Goal: Use online tool/utility: Utilize a website feature to perform a specific function

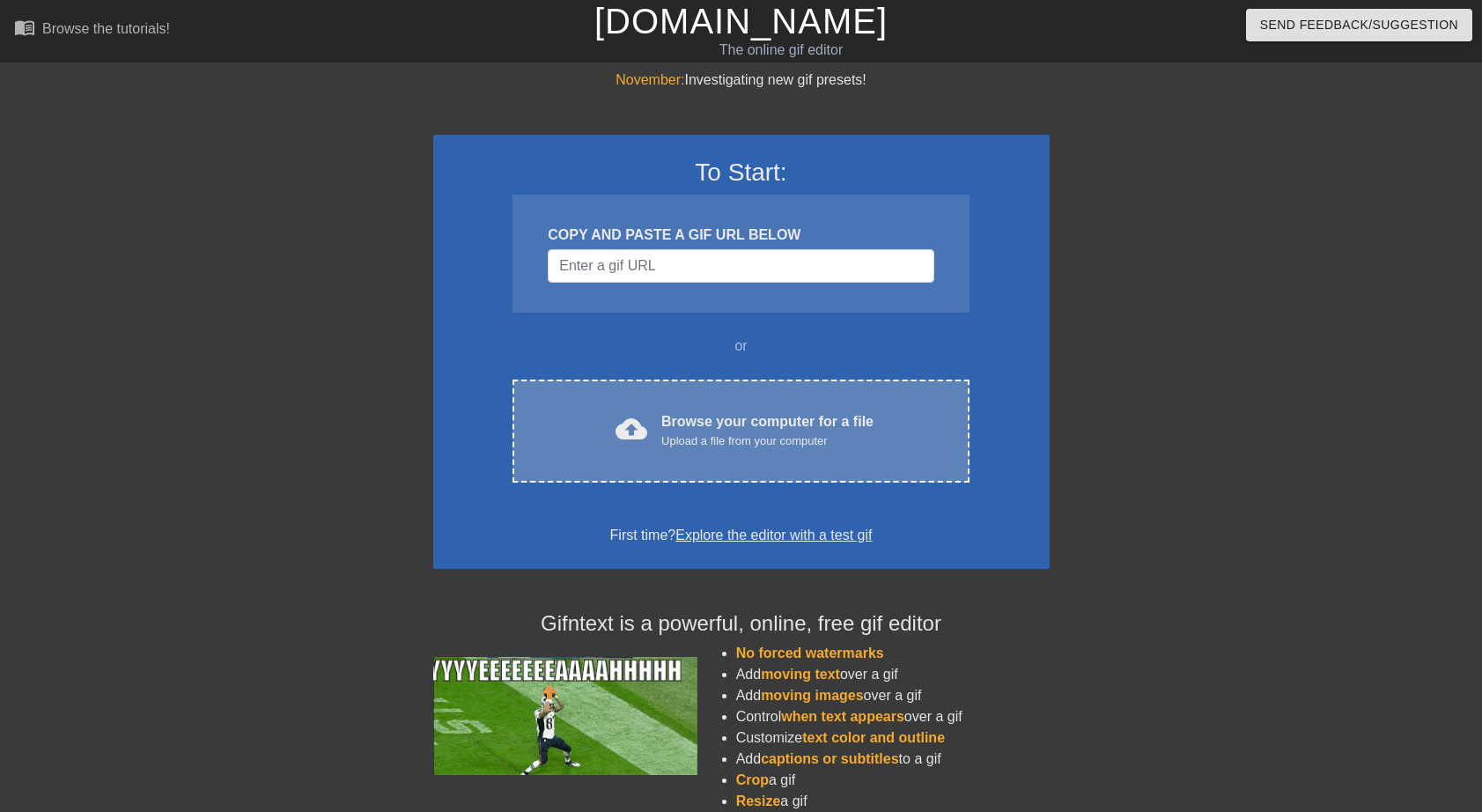
click at [749, 419] on div "Browse your computer for a file Upload a file from your computer" at bounding box center [767, 430] width 212 height 38
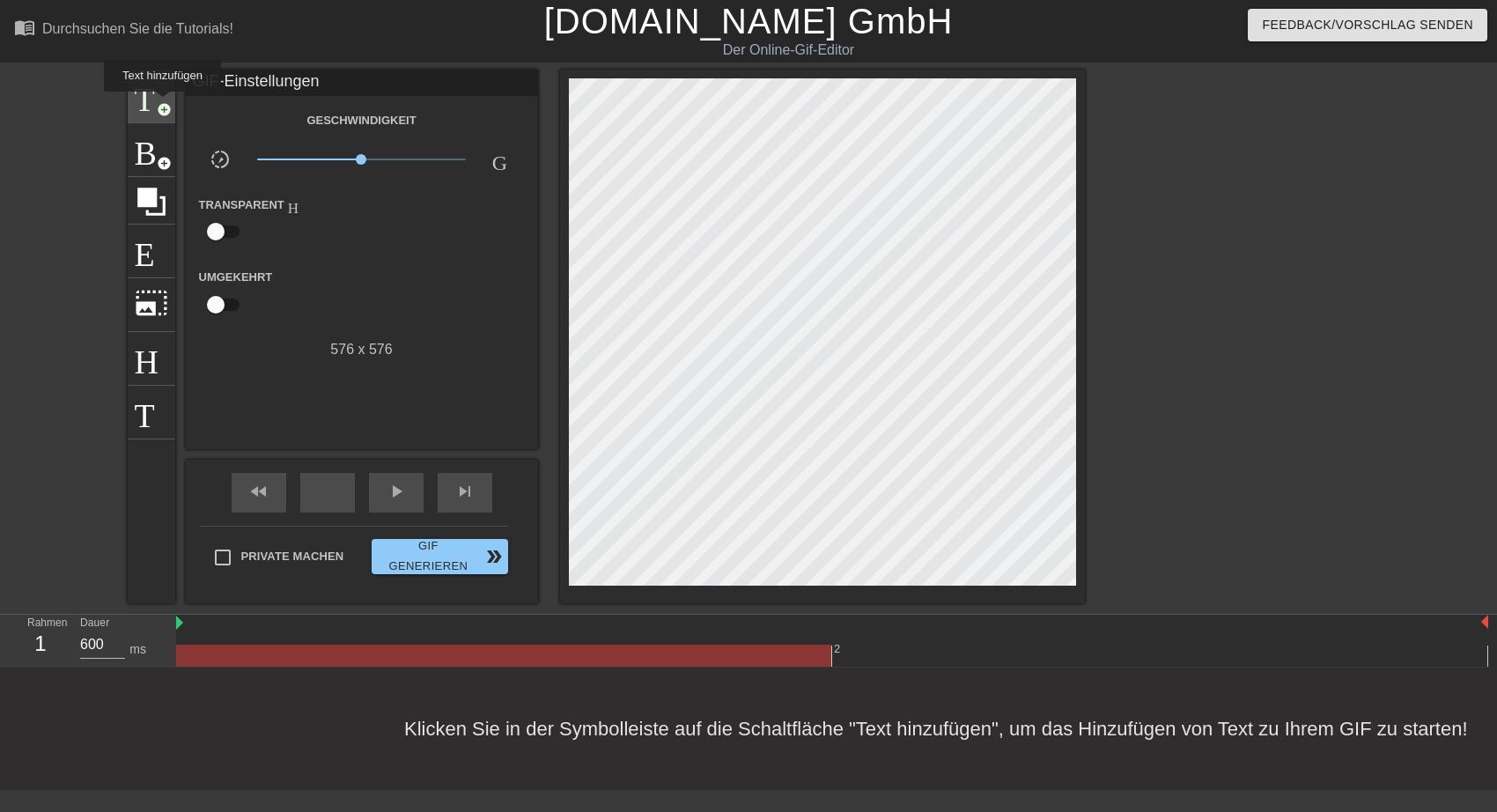
click at [162, 104] on span "add_circle" at bounding box center [164, 109] width 15 height 15
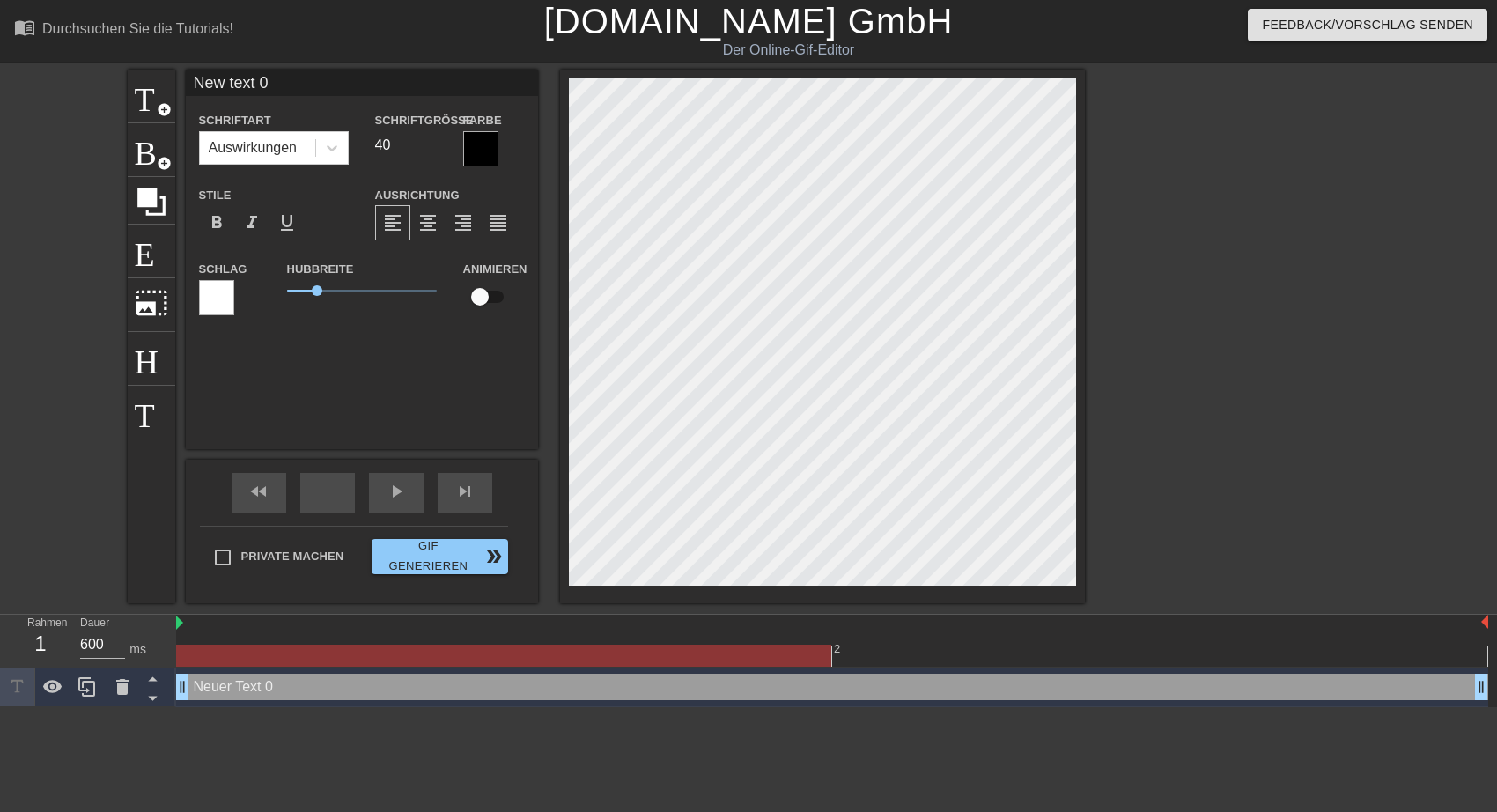
drag, startPoint x: 192, startPoint y: 77, endPoint x: 292, endPoint y: 83, distance: 100.2
click at [292, 83] on input "New text 0" at bounding box center [362, 82] width 352 height 26
type input "MMMMMMMMMMMMMMMM"
click at [480, 148] on div at bounding box center [480, 149] width 36 height 36
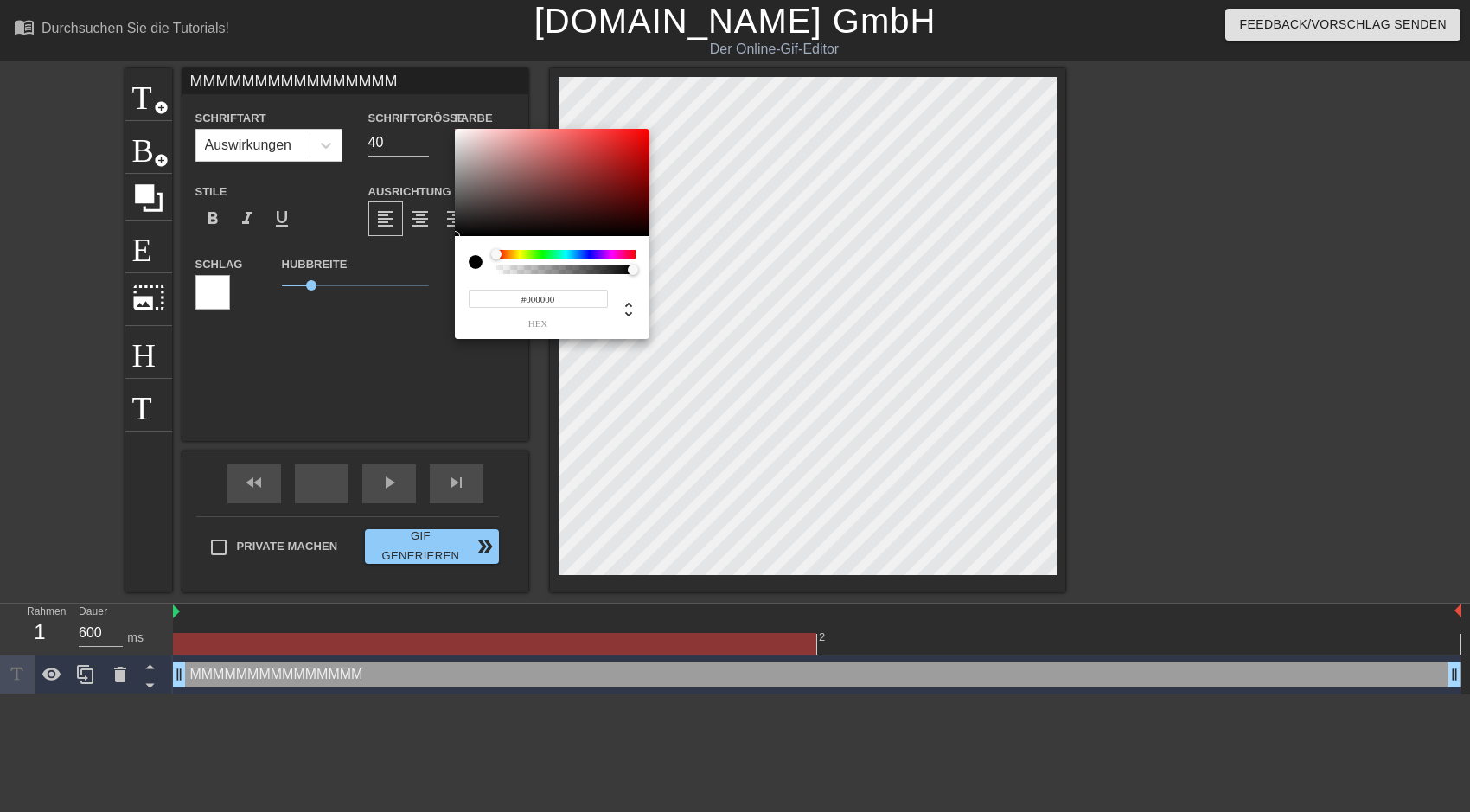
type input "#F8F3F3"
click at [458, 132] on div at bounding box center [551, 183] width 194 height 107
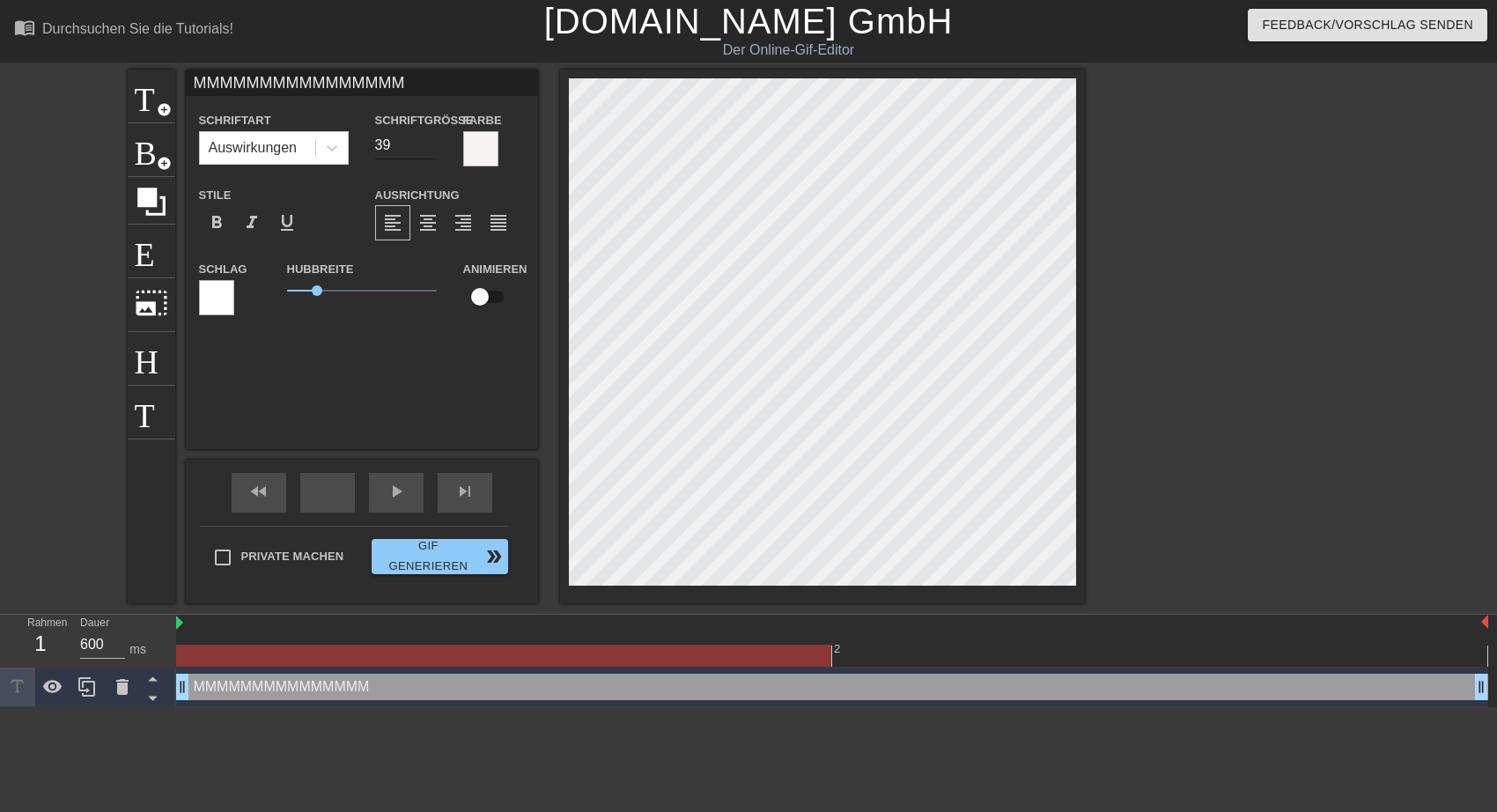
click at [428, 149] on input "39" at bounding box center [406, 145] width 62 height 28
click at [428, 149] on input "38" at bounding box center [406, 145] width 62 height 28
click at [428, 149] on input "37" at bounding box center [406, 145] width 62 height 28
click at [428, 149] on input "36" at bounding box center [406, 145] width 62 height 28
click at [428, 149] on input "35" at bounding box center [406, 145] width 62 height 28
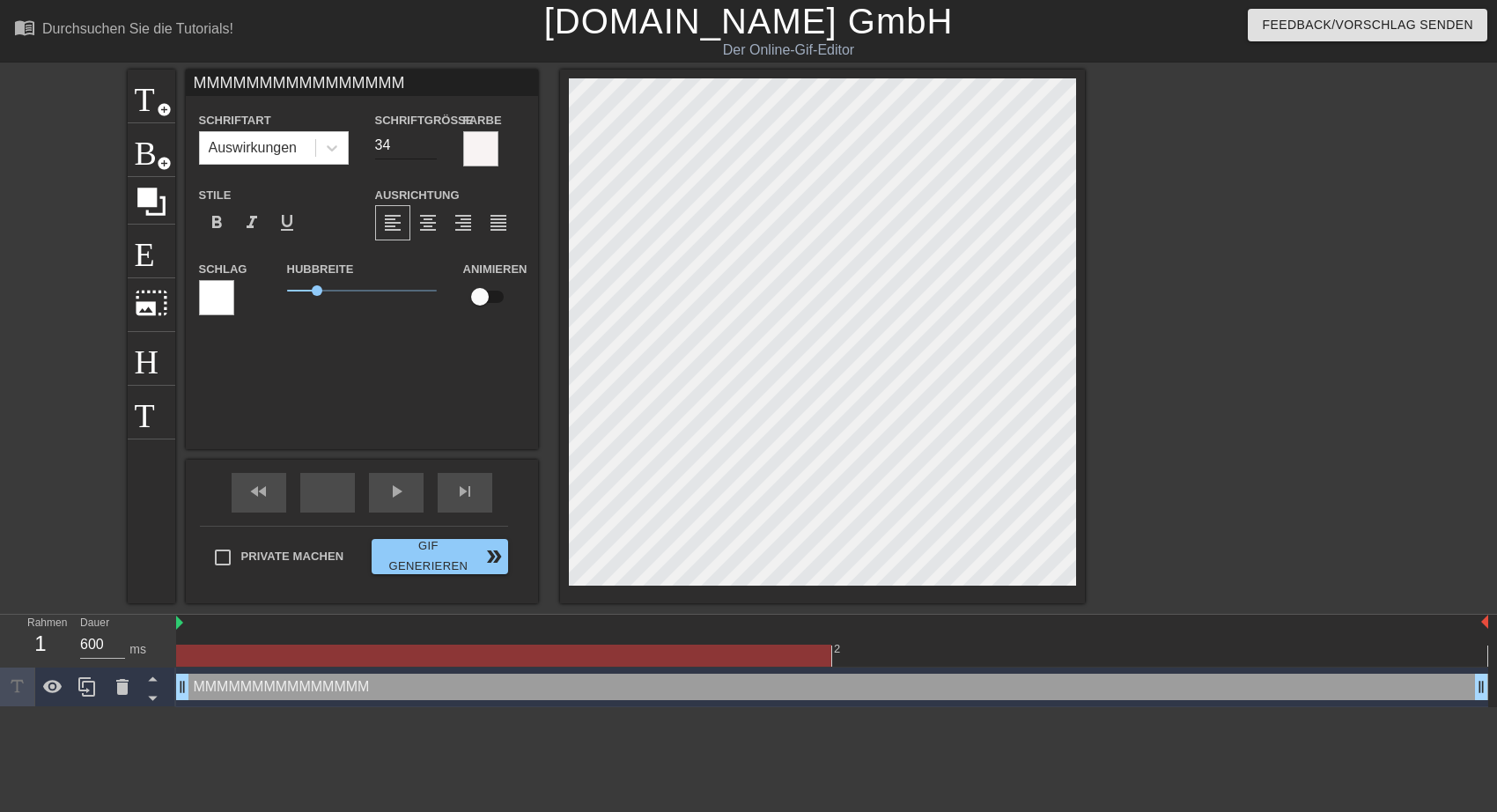
click at [428, 149] on input "34" at bounding box center [406, 145] width 62 height 28
click at [428, 149] on input "33" at bounding box center [406, 145] width 62 height 28
click at [428, 149] on input "32" at bounding box center [406, 145] width 62 height 28
click at [428, 149] on input "31" at bounding box center [406, 145] width 62 height 28
click at [428, 149] on input "30" at bounding box center [406, 145] width 62 height 28
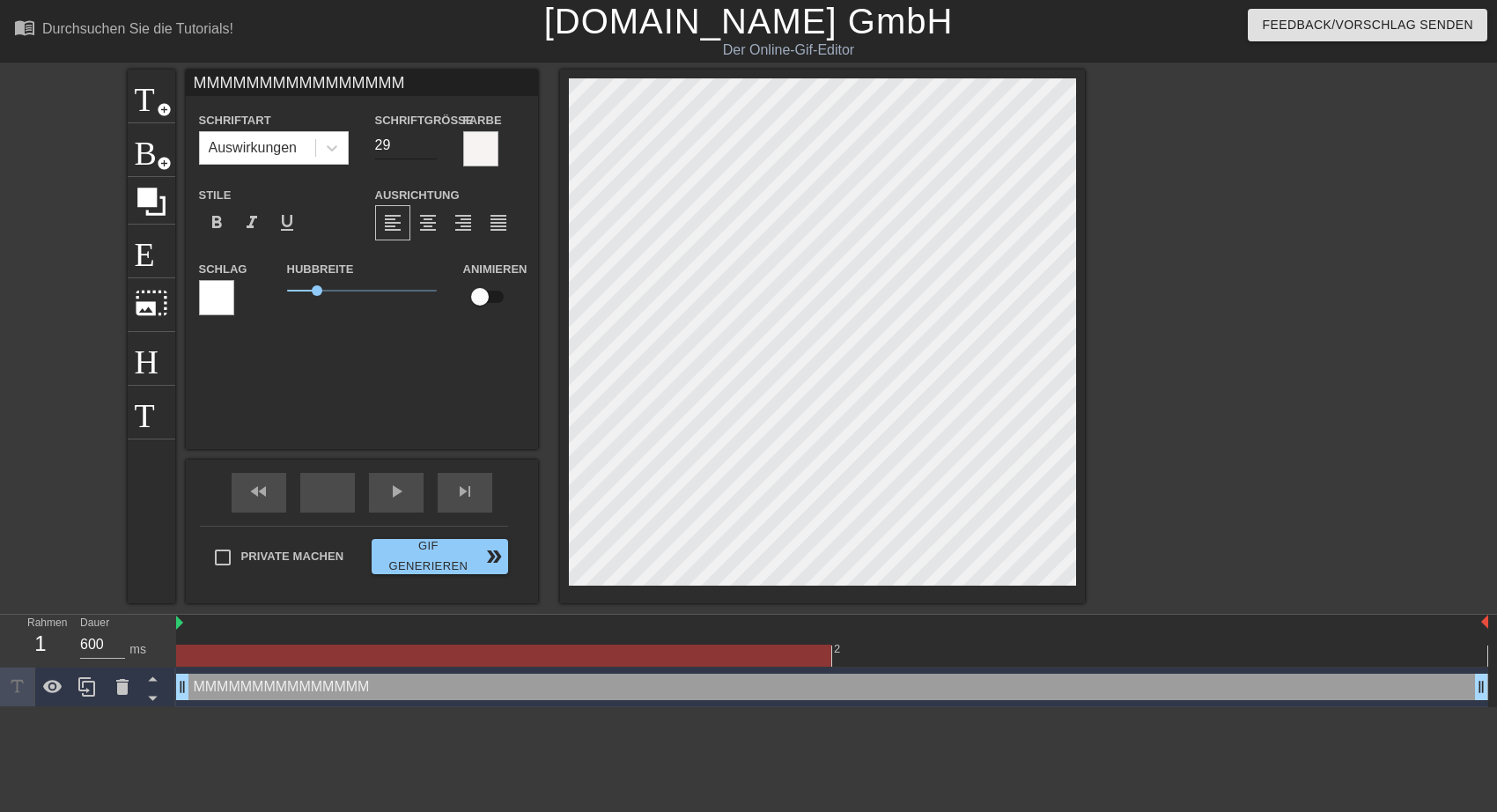
click at [428, 149] on input "29" at bounding box center [406, 145] width 62 height 28
click at [428, 149] on input "28" at bounding box center [406, 145] width 62 height 28
click at [428, 149] on input "27" at bounding box center [406, 145] width 62 height 28
type input "26"
click at [428, 149] on input "26" at bounding box center [406, 145] width 62 height 28
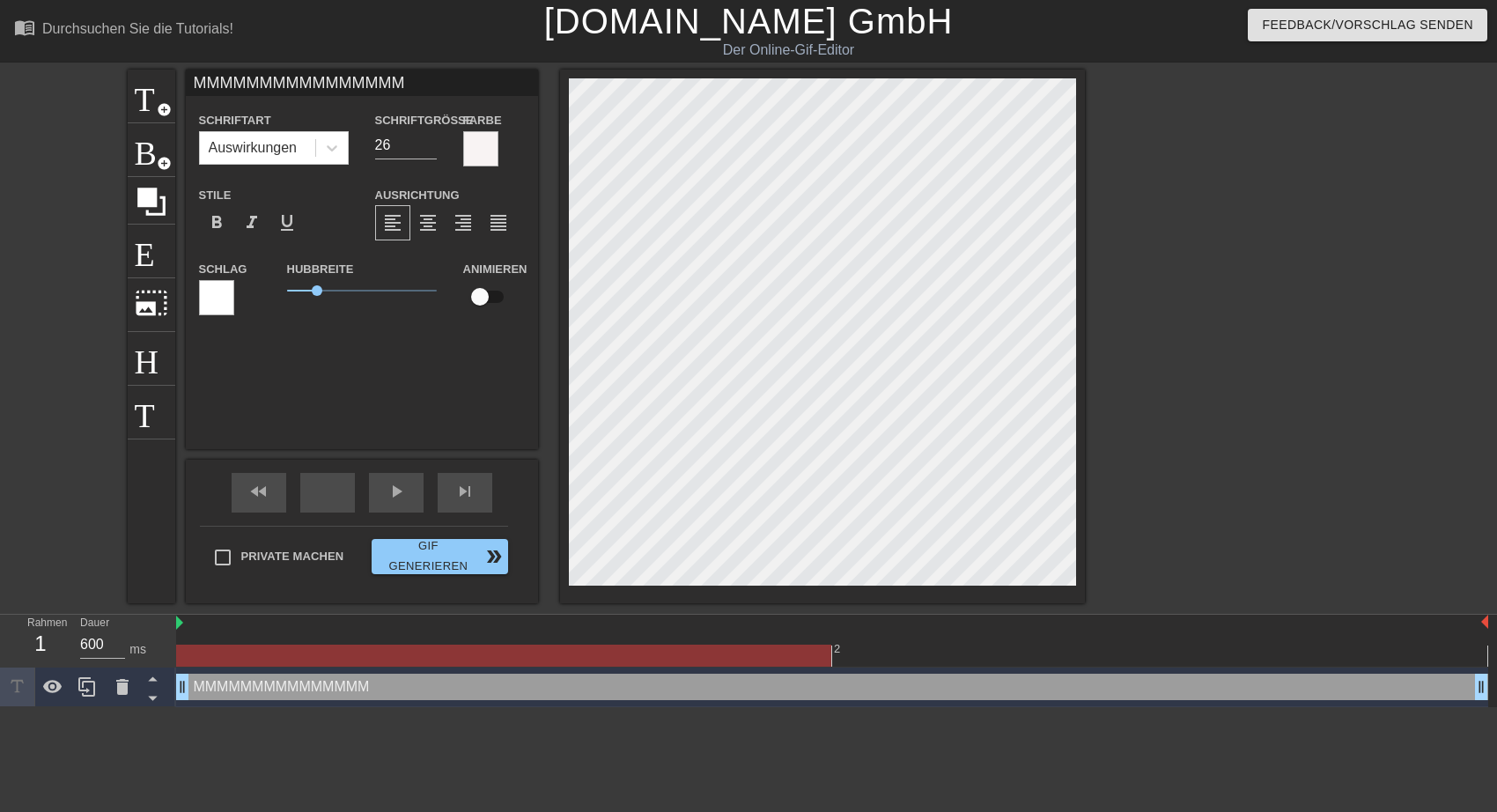
scroll to position [0, 2]
click at [162, 106] on span "add_circle" at bounding box center [164, 109] width 15 height 15
type input "New text 1"
type input "40"
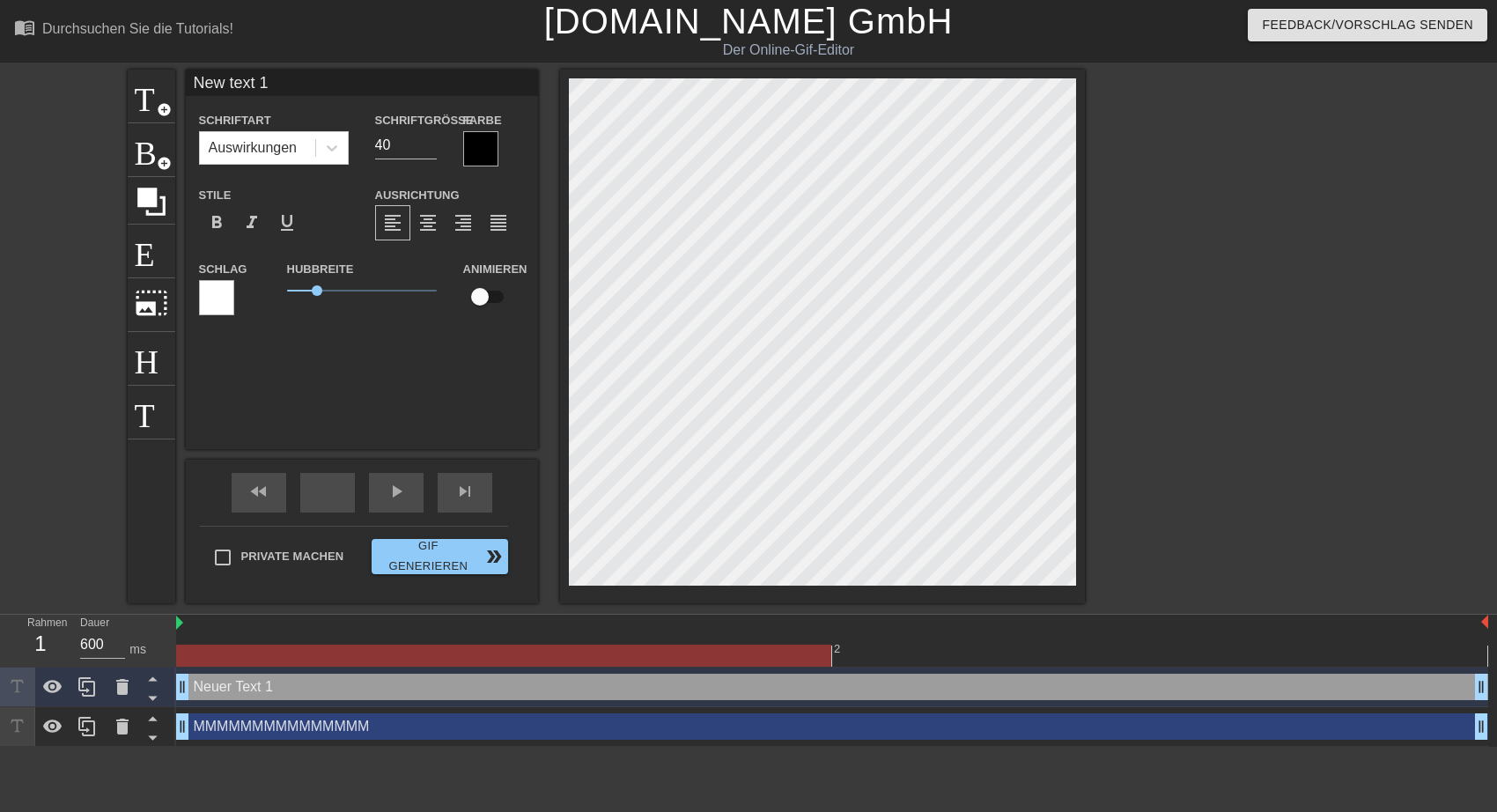
click at [191, 84] on input "New text 1" at bounding box center [362, 82] width 352 height 26
type input "xxxxxxxxxxxxxNew text 1"
click at [479, 150] on div at bounding box center [480, 149] width 36 height 36
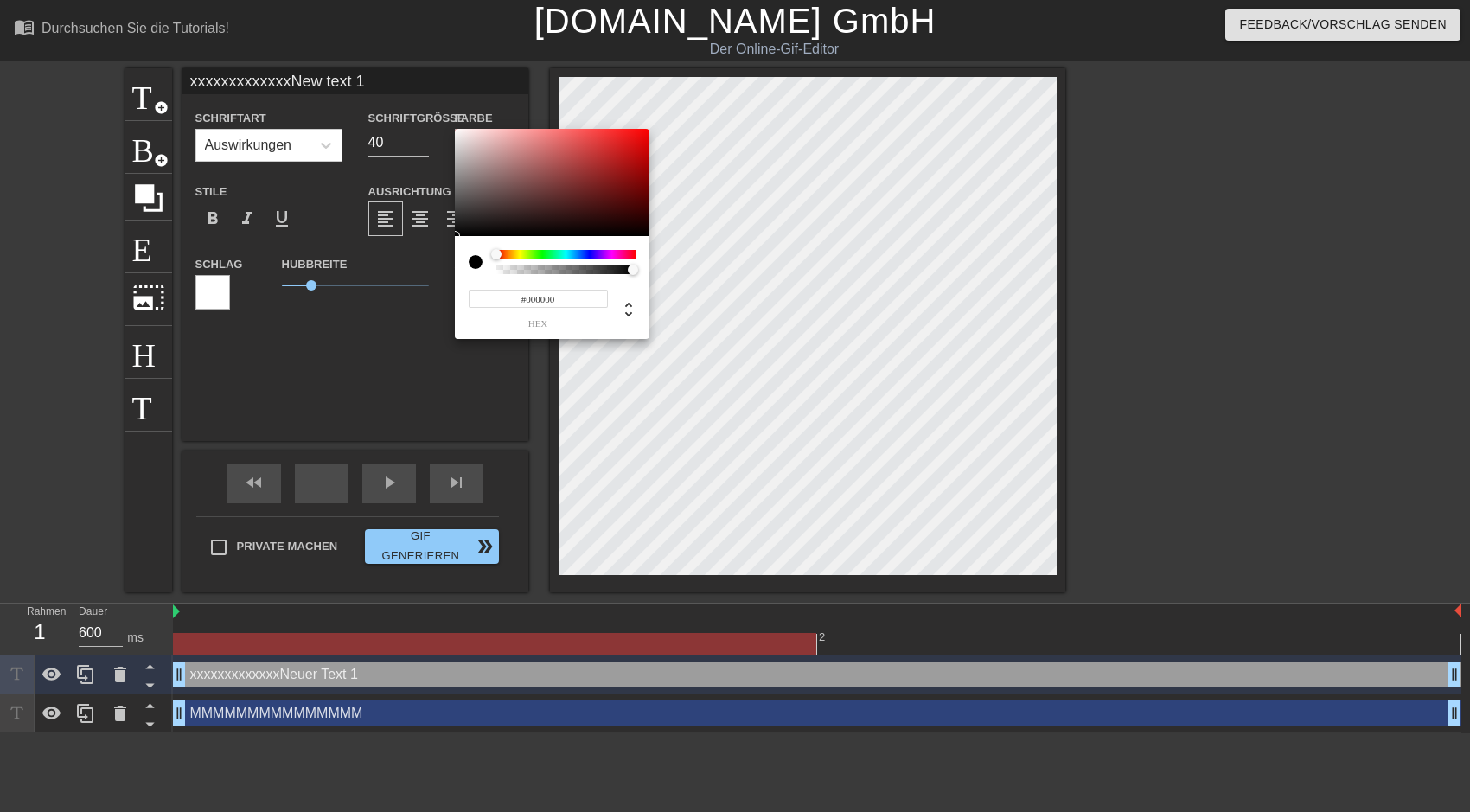
type input "#F8F3F3"
click at [458, 132] on div at bounding box center [551, 183] width 194 height 107
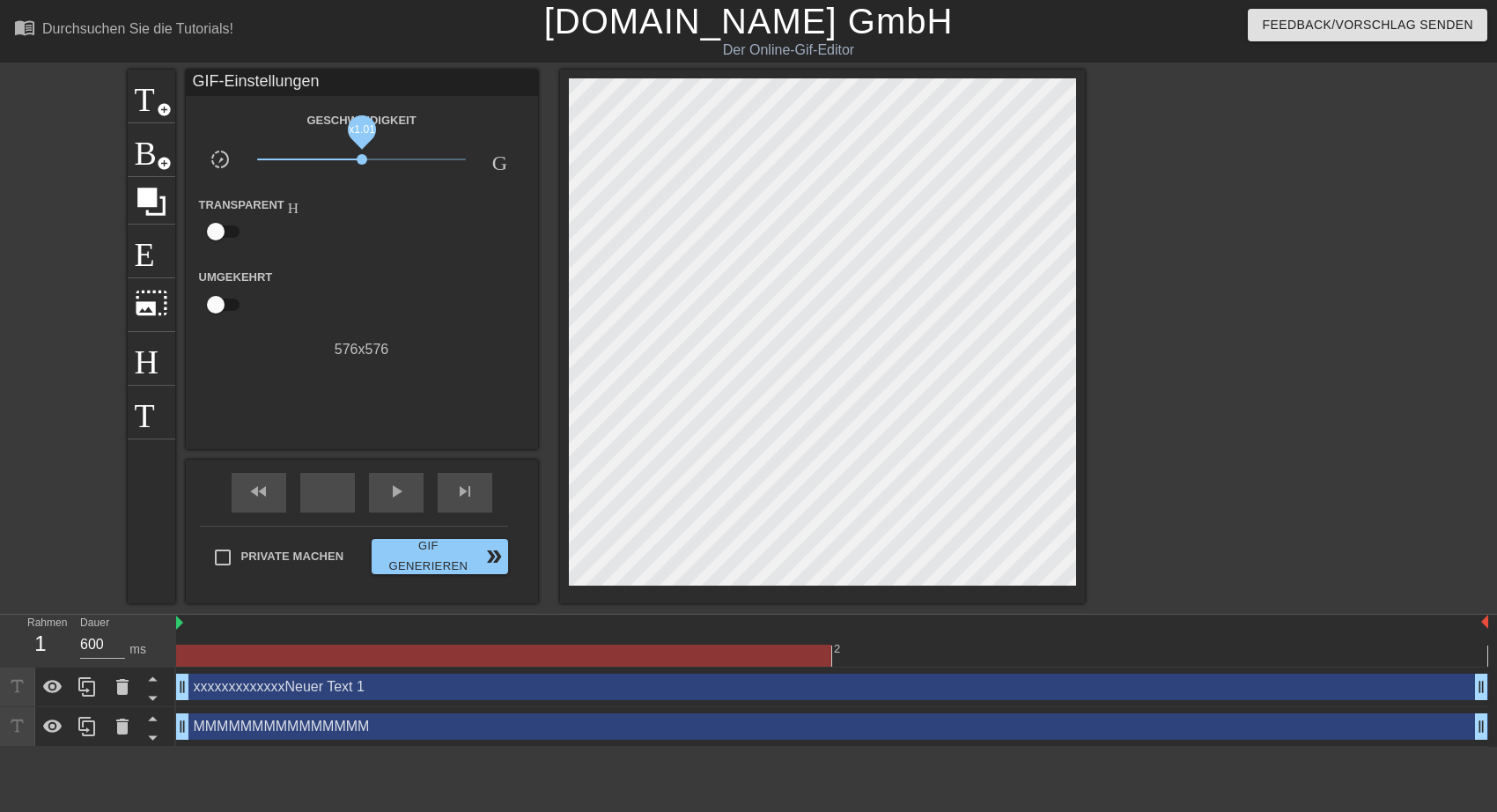
click at [362, 161] on span "x1.01" at bounding box center [362, 159] width 11 height 11
click at [153, 107] on span "Titel" at bounding box center [151, 94] width 34 height 34
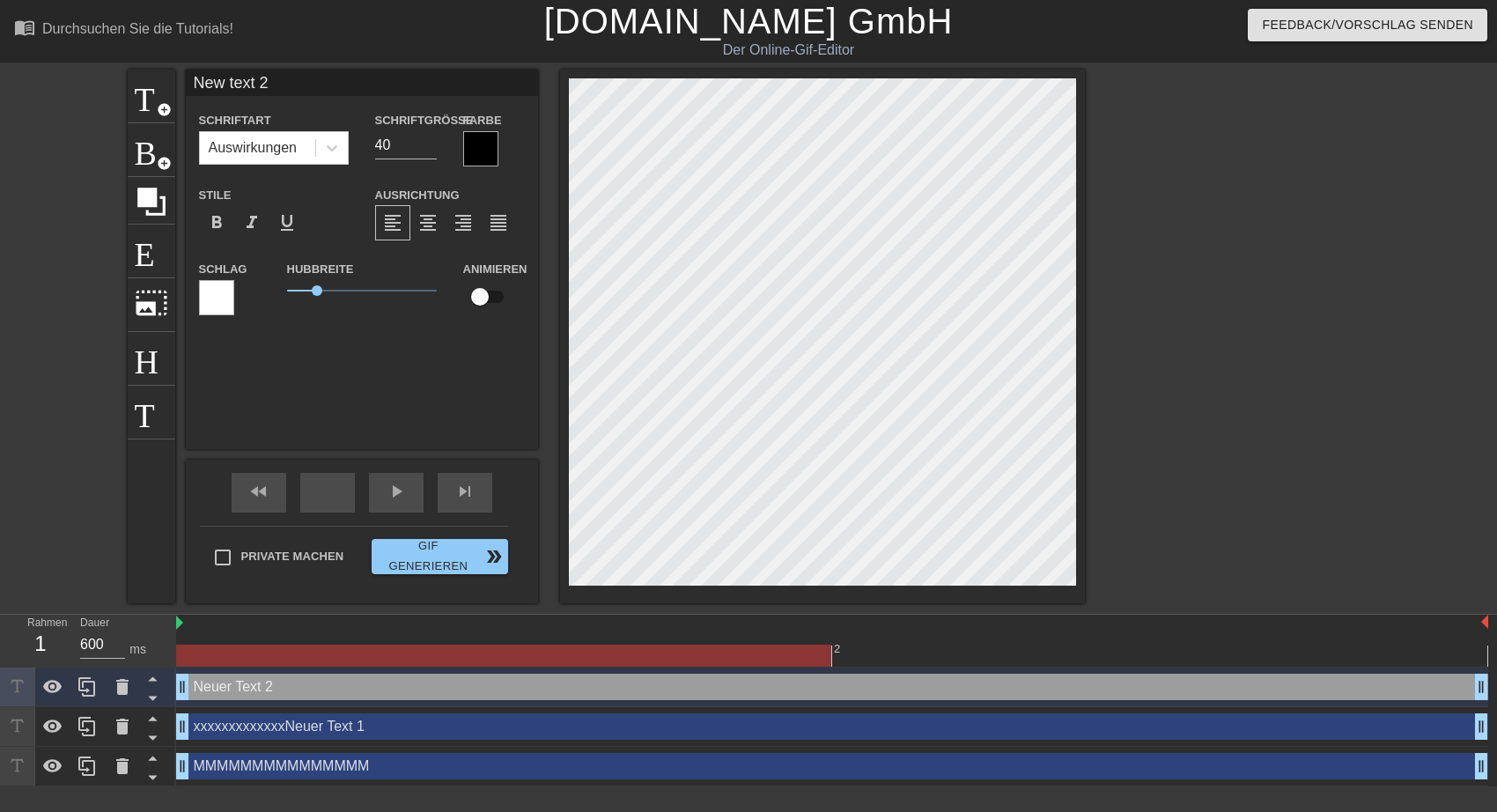
drag, startPoint x: 189, startPoint y: 80, endPoint x: 329, endPoint y: 79, distance: 140.0
click at [329, 79] on input "New text 2" at bounding box center [362, 82] width 352 height 26
type input "xxxxxxxxxxxxxxxx"
click at [428, 136] on input "40" at bounding box center [406, 145] width 62 height 28
click at [428, 139] on input "41" at bounding box center [406, 145] width 62 height 28
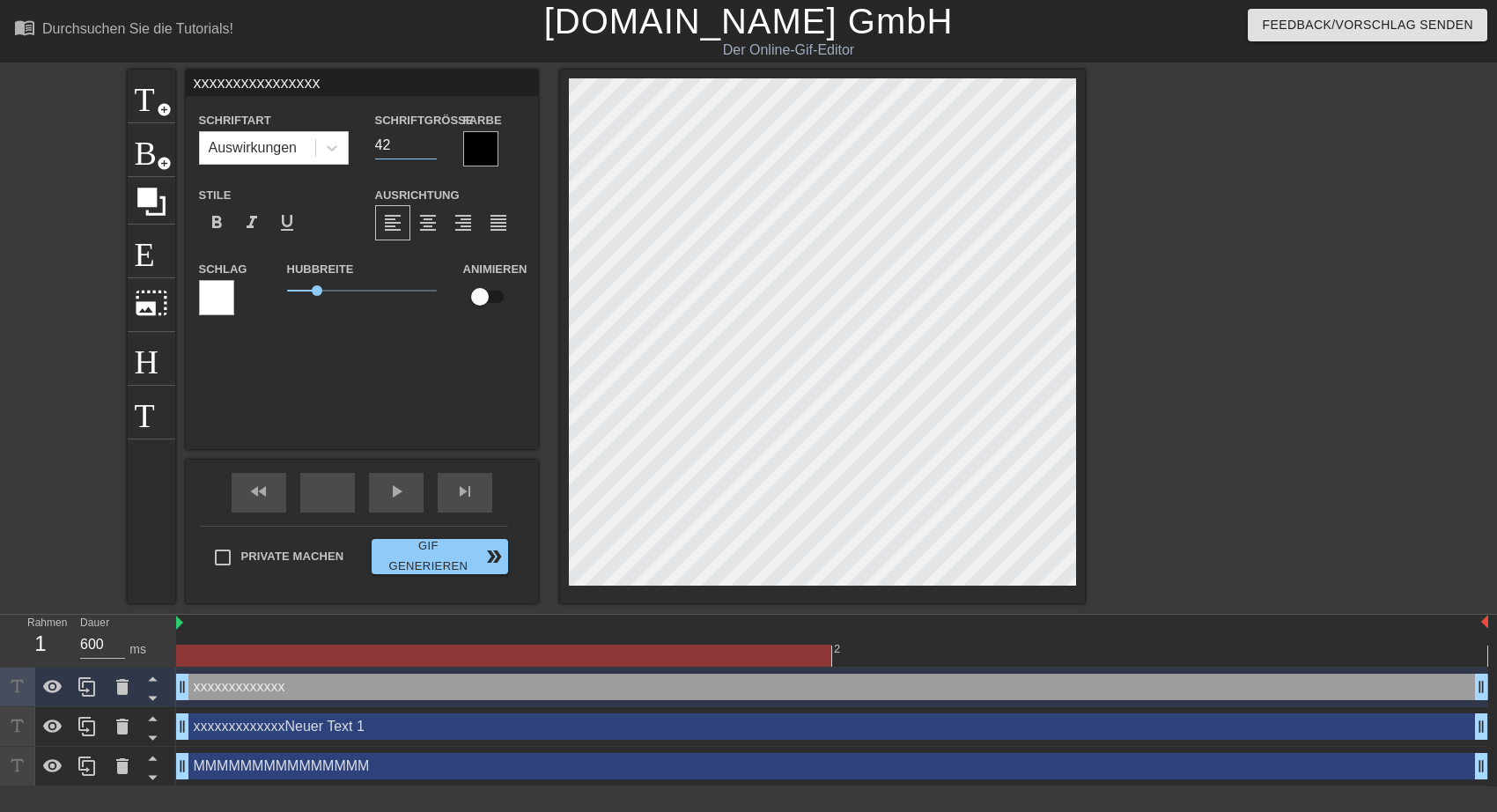
click at [428, 139] on input "42" at bounding box center [406, 145] width 62 height 28
click at [429, 150] on input "20" at bounding box center [406, 145] width 62 height 28
type input "19"
click at [429, 150] on input "19" at bounding box center [406, 145] width 62 height 28
type input "xxxxxxxxxxxxxNew text 1"
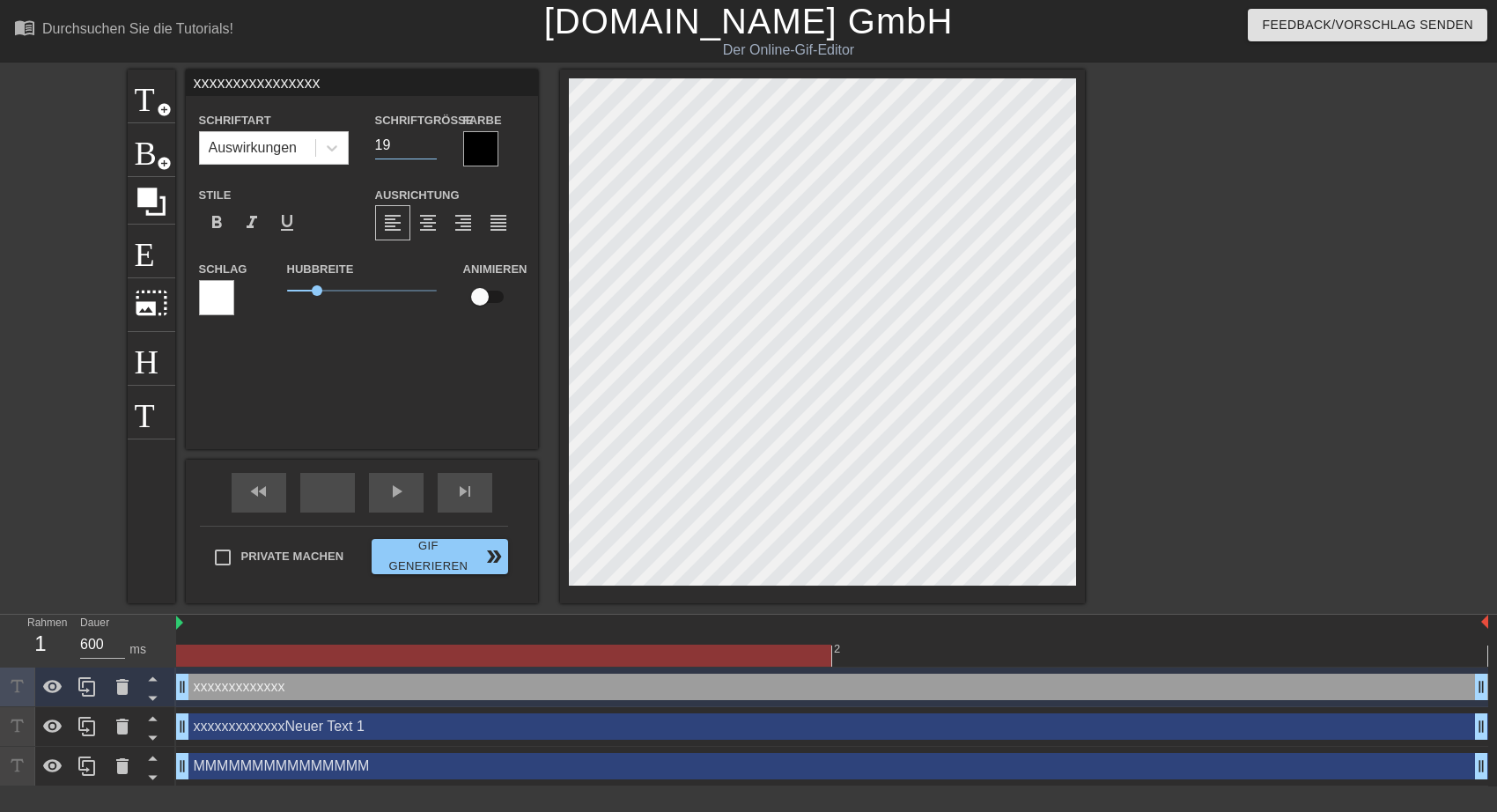
type input "40"
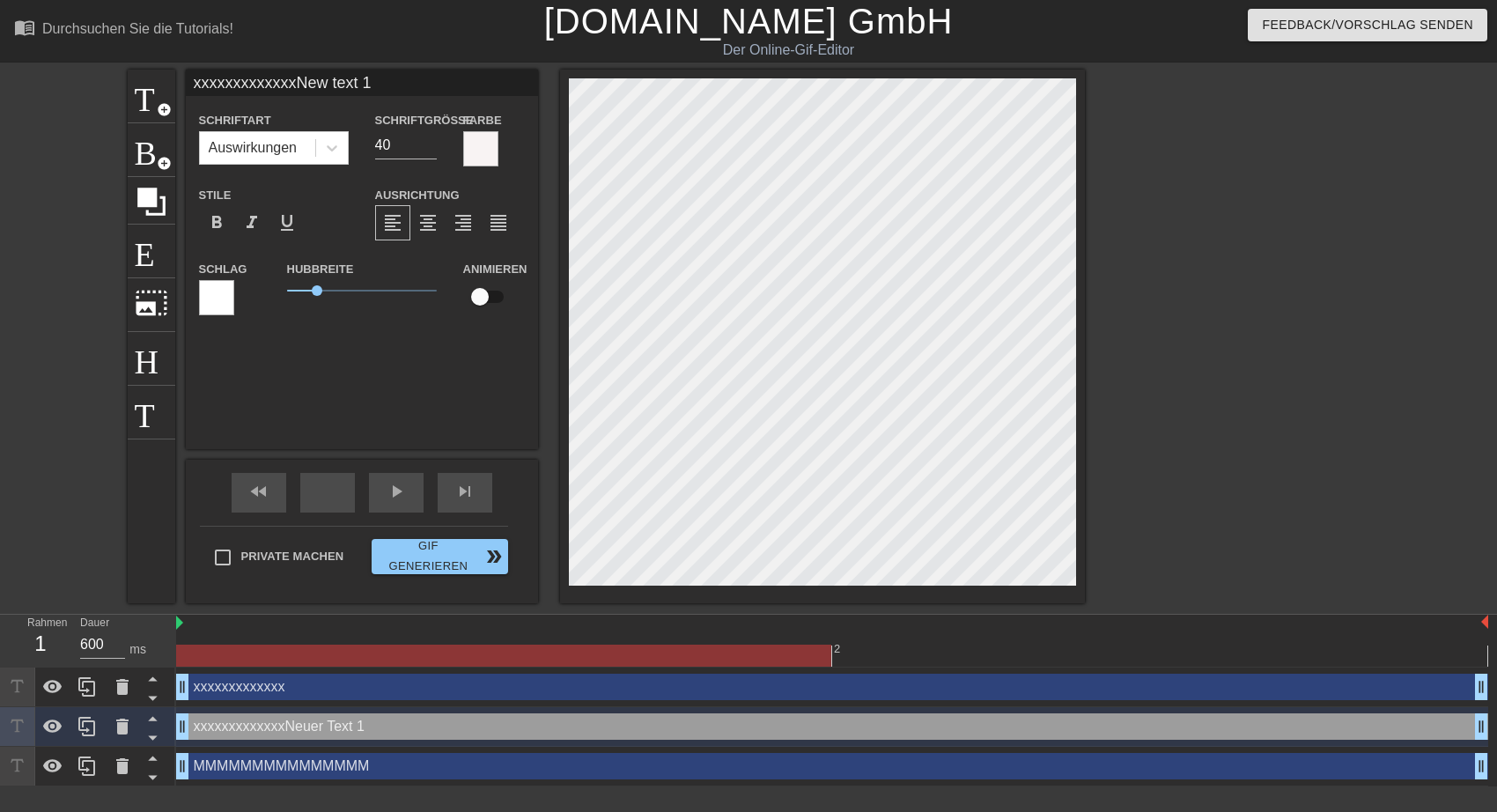
click at [465, 153] on div at bounding box center [480, 149] width 36 height 36
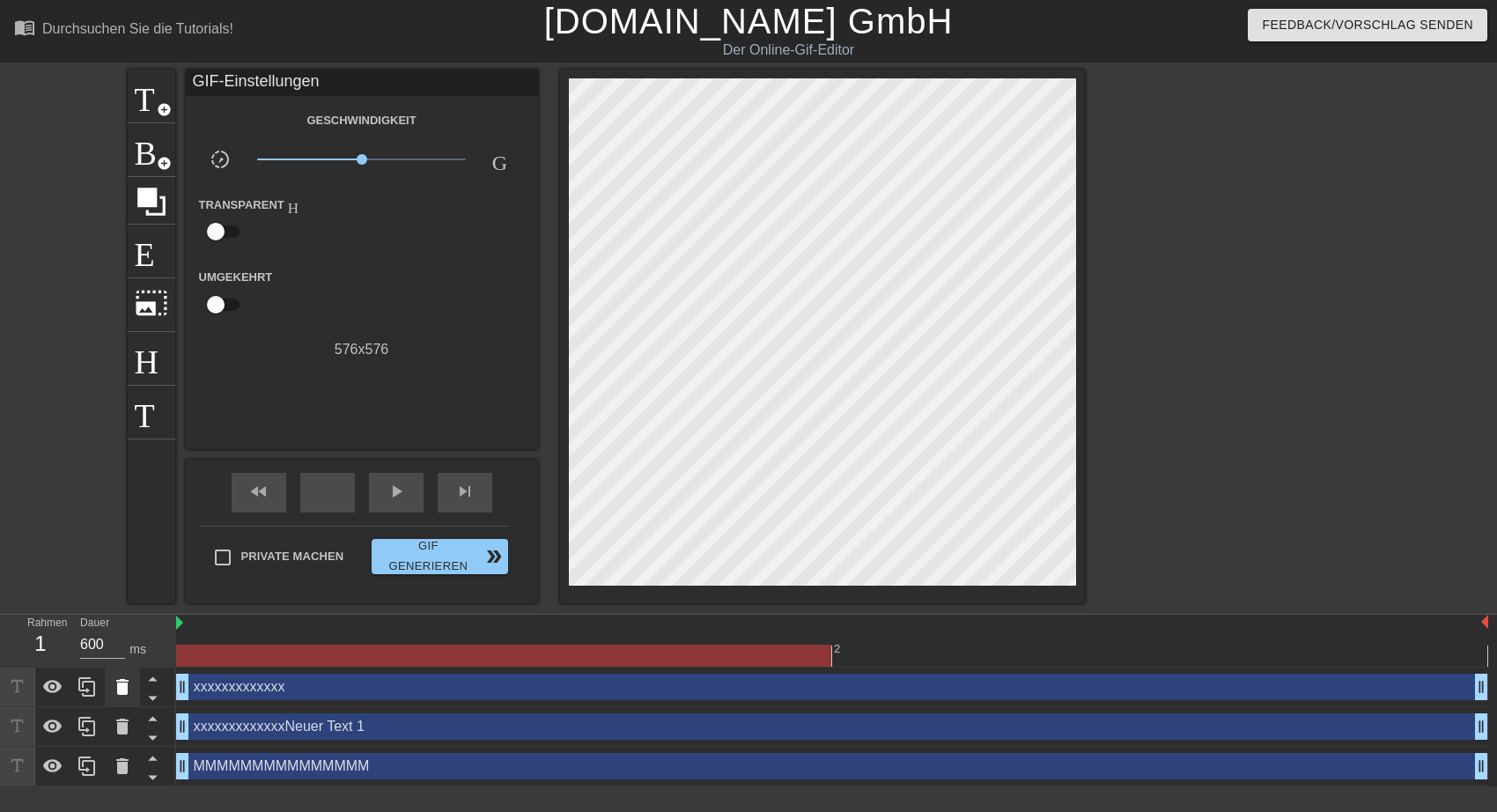
click at [124, 681] on icon at bounding box center [122, 686] width 13 height 15
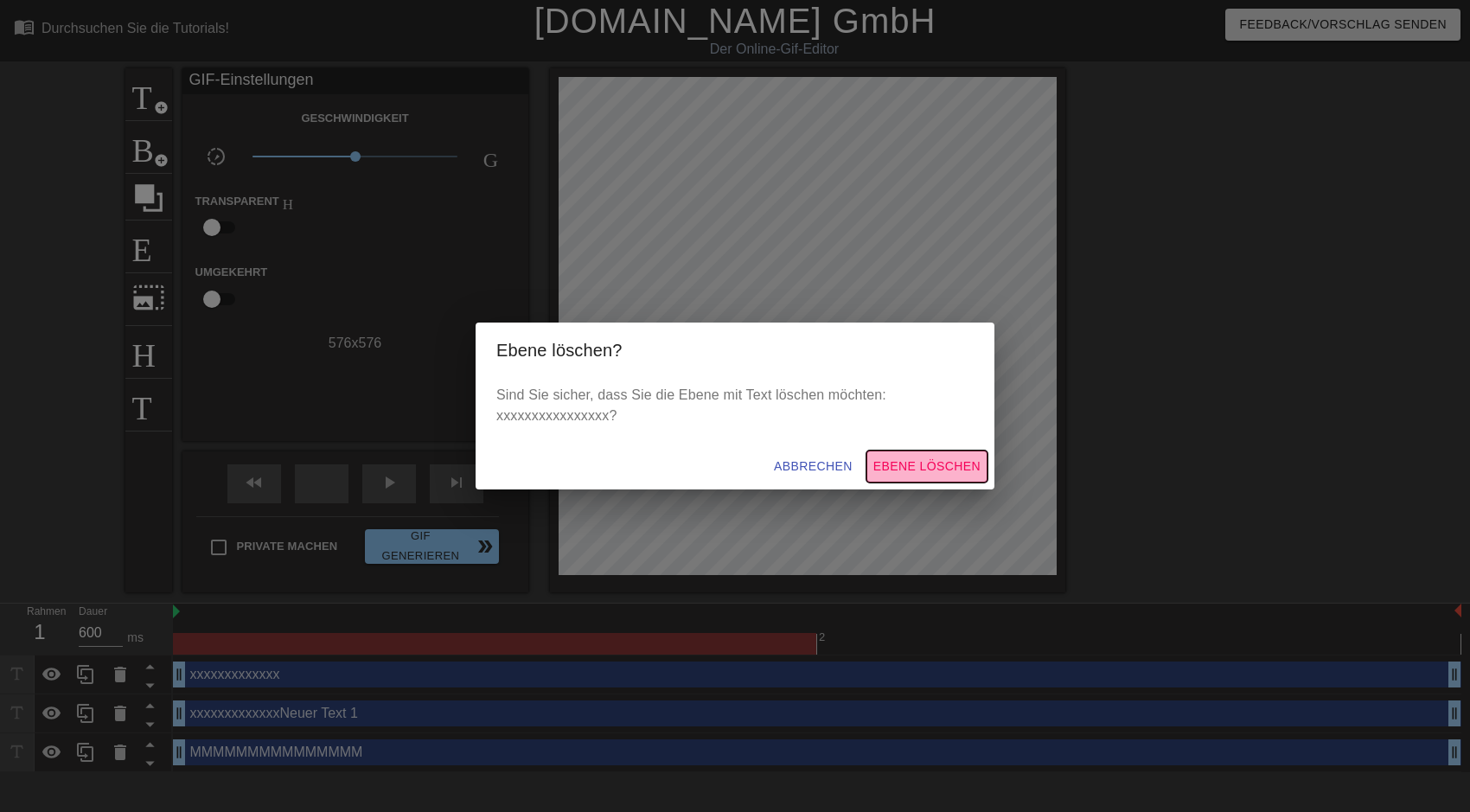
click at [906, 464] on span "Ebene löschen" at bounding box center [927, 466] width 107 height 21
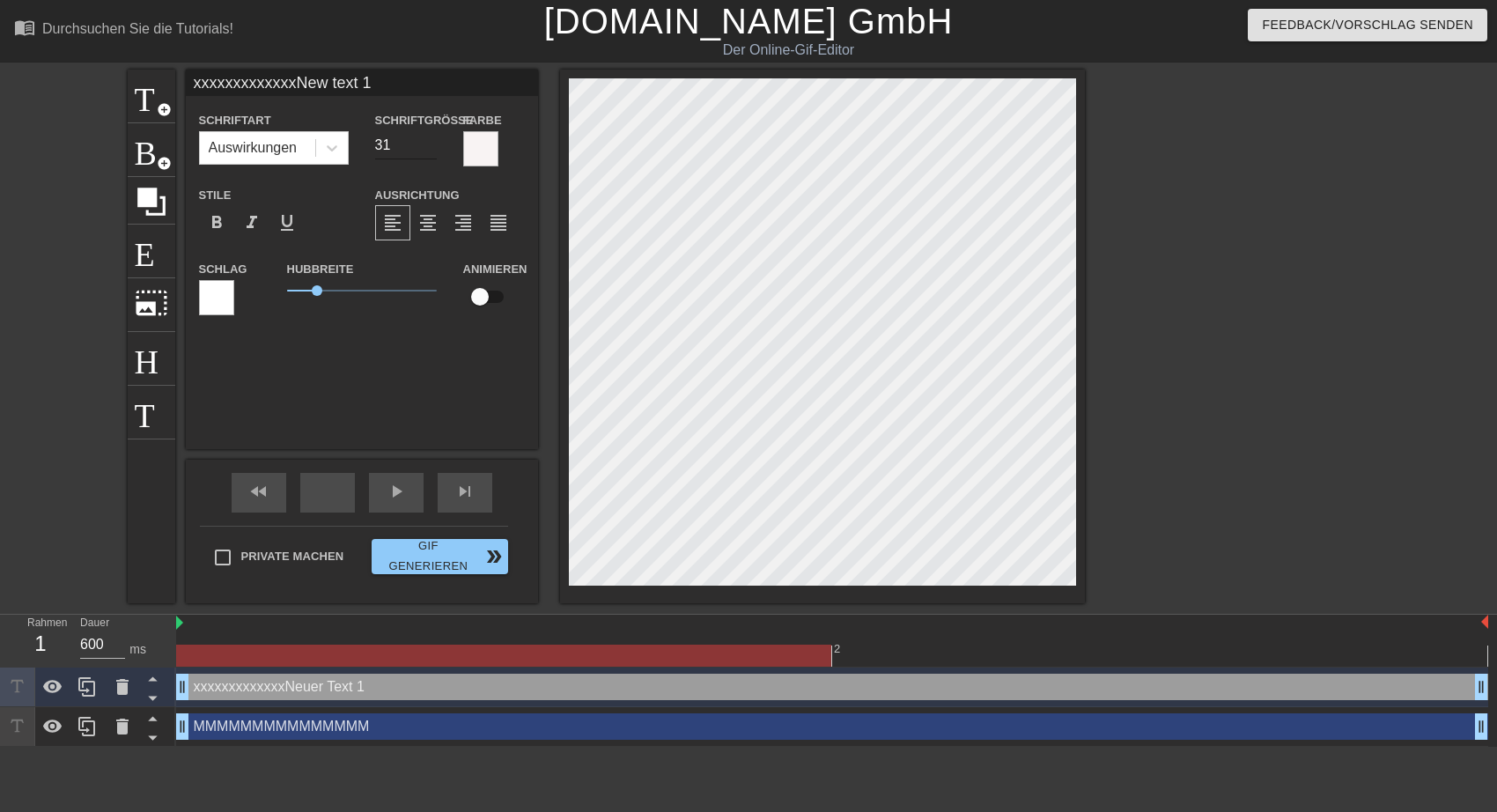
click at [431, 149] on input "31" at bounding box center [406, 145] width 62 height 28
click at [431, 149] on input "30" at bounding box center [406, 145] width 62 height 28
click at [431, 149] on input "29" at bounding box center [406, 145] width 62 height 28
click at [431, 149] on input "28" at bounding box center [406, 145] width 62 height 28
click at [431, 149] on input "27" at bounding box center [406, 145] width 62 height 28
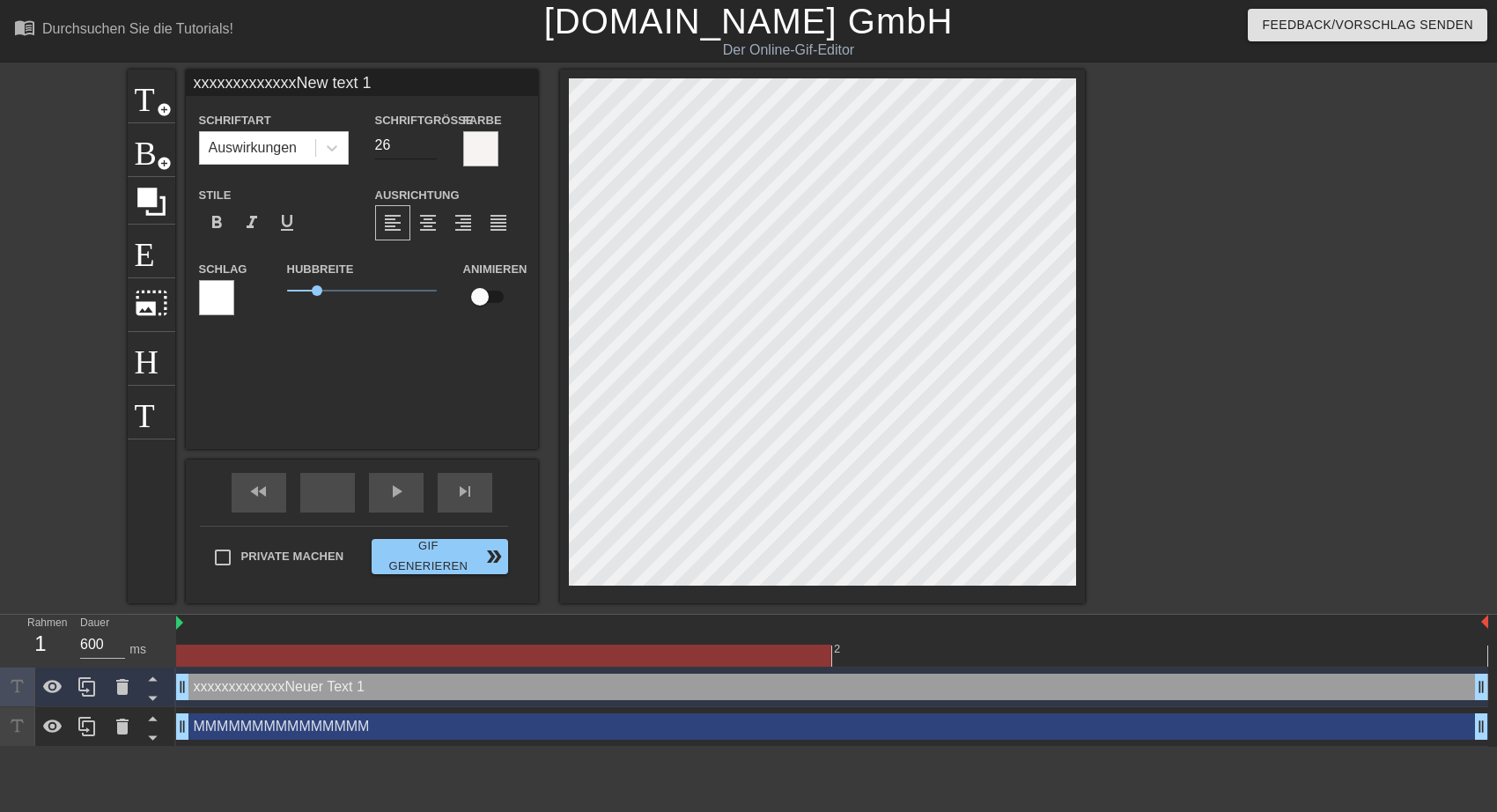
type input "26"
click at [431, 149] on input "26" at bounding box center [406, 145] width 62 height 28
click at [476, 161] on div at bounding box center [480, 149] width 36 height 36
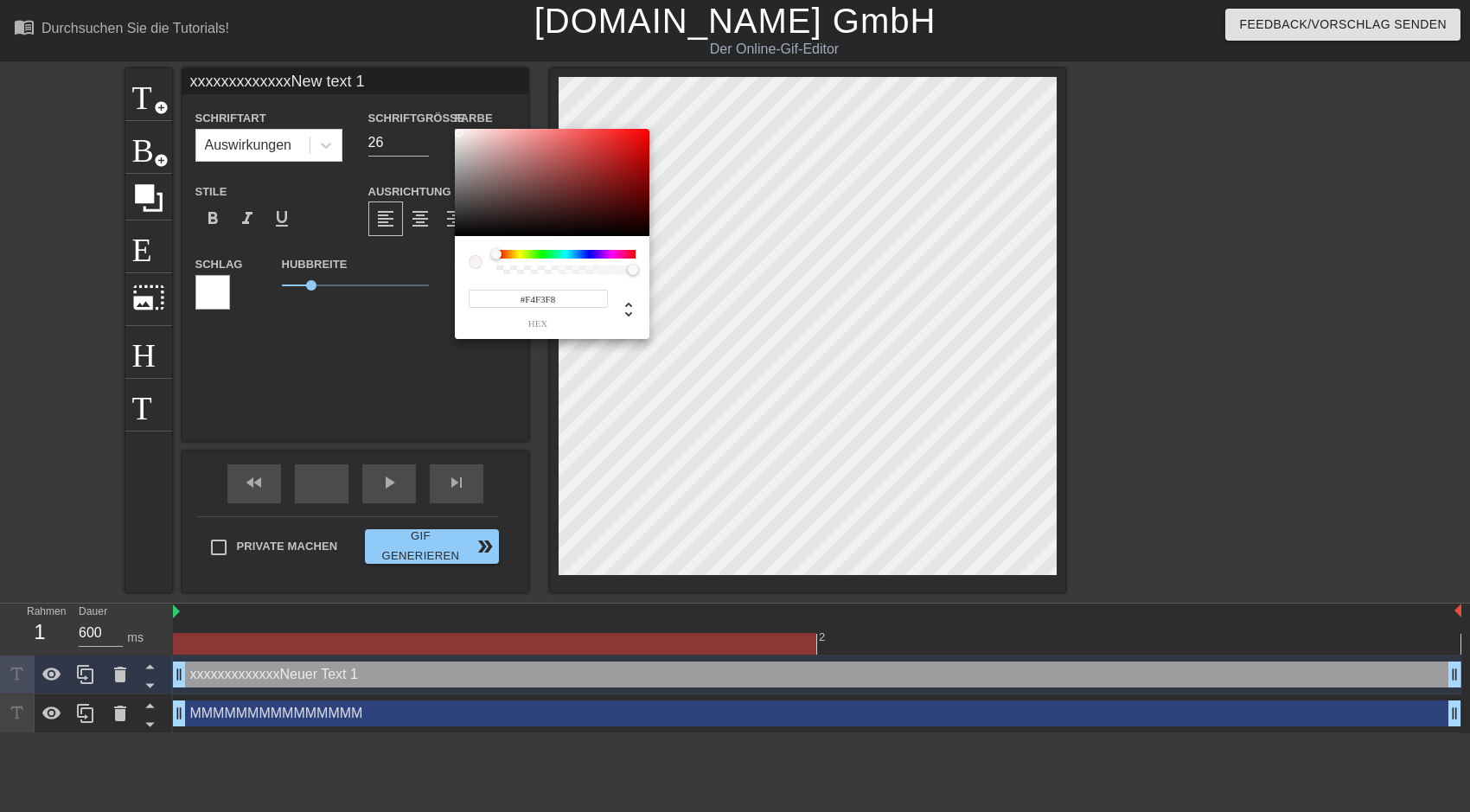
click at [594, 252] on div at bounding box center [566, 254] width 140 height 9
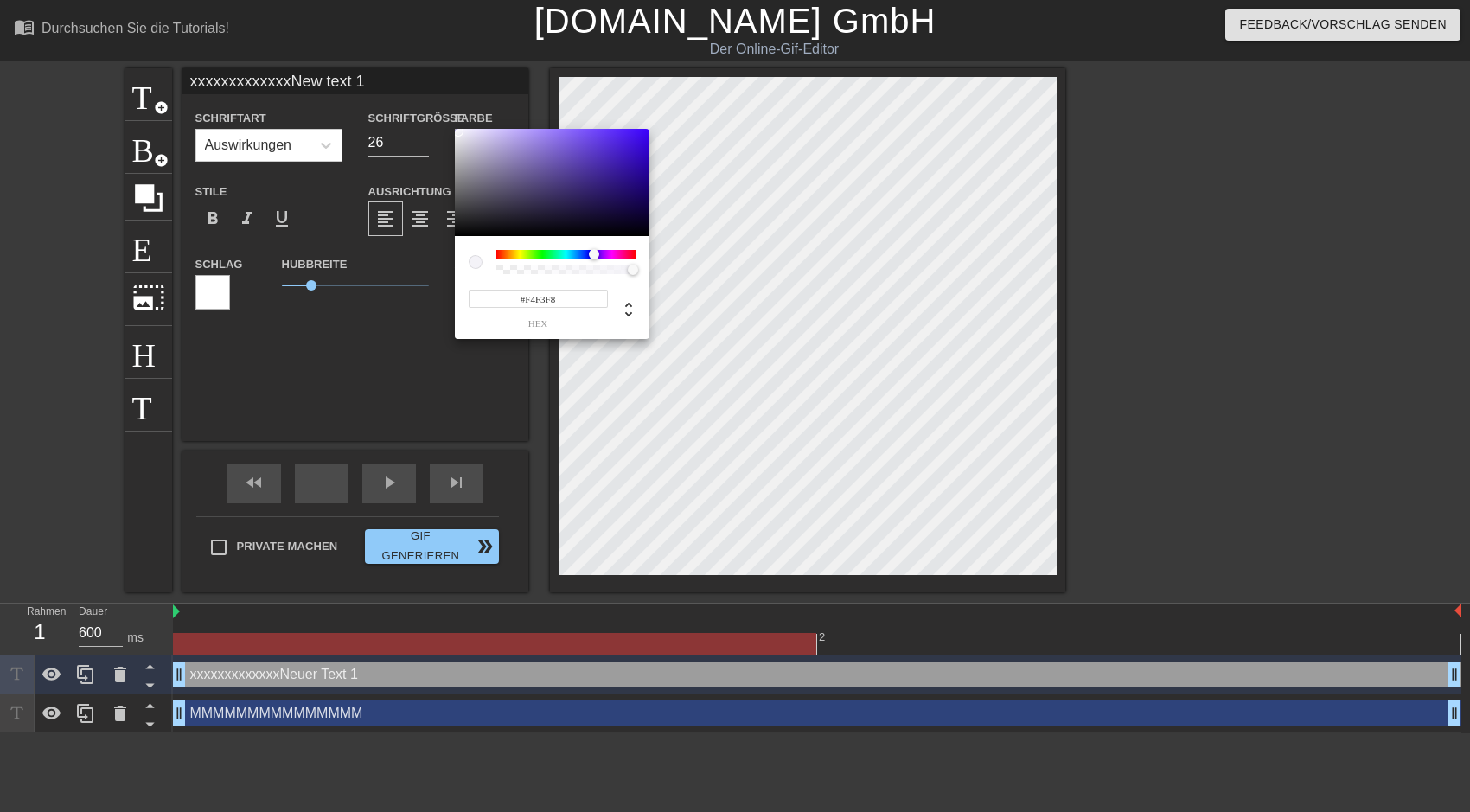
type input "#F5F3F8"
click at [600, 256] on div at bounding box center [601, 254] width 11 height 11
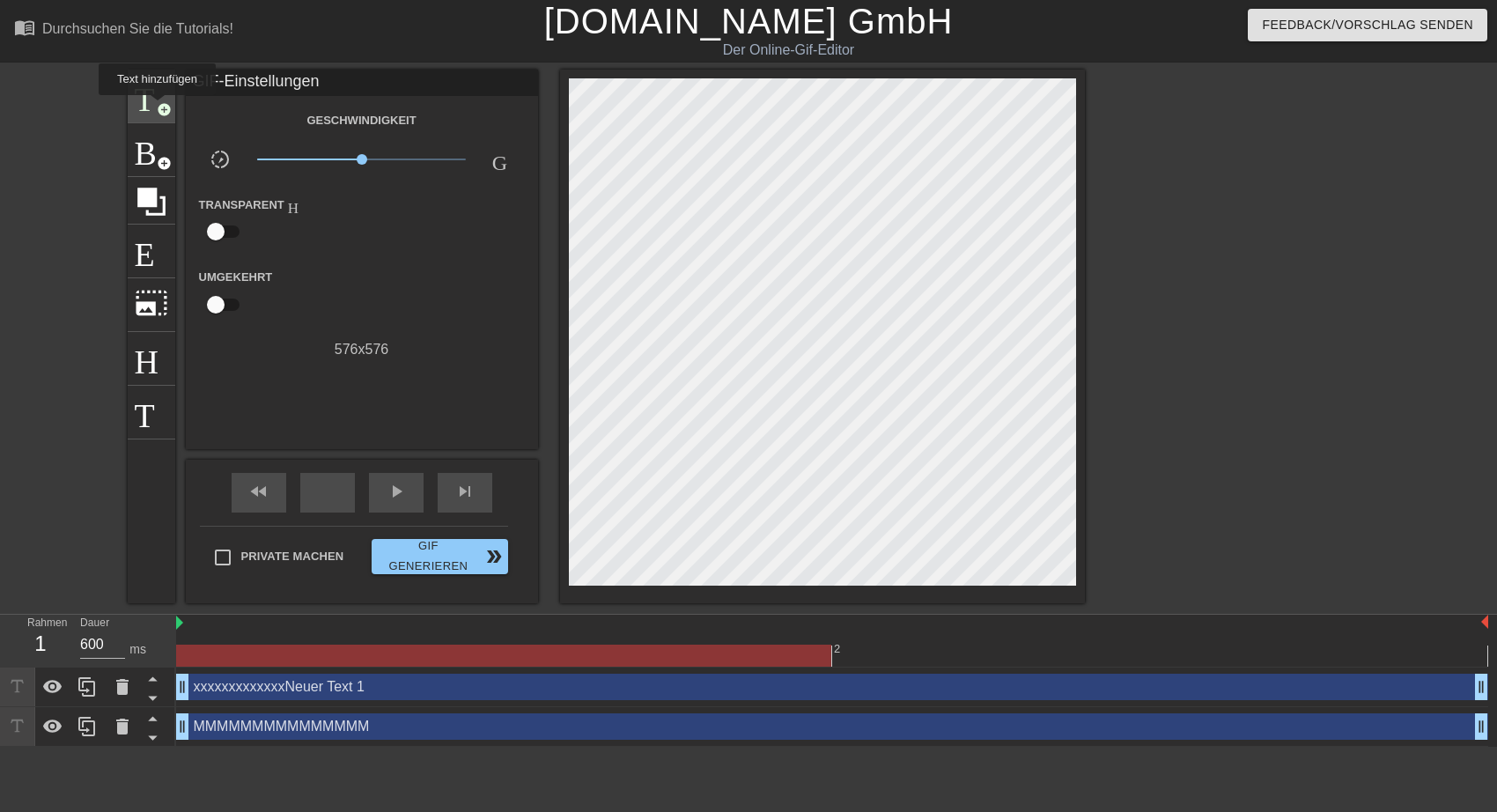
click at [157, 106] on span "add_circle" at bounding box center [164, 109] width 15 height 15
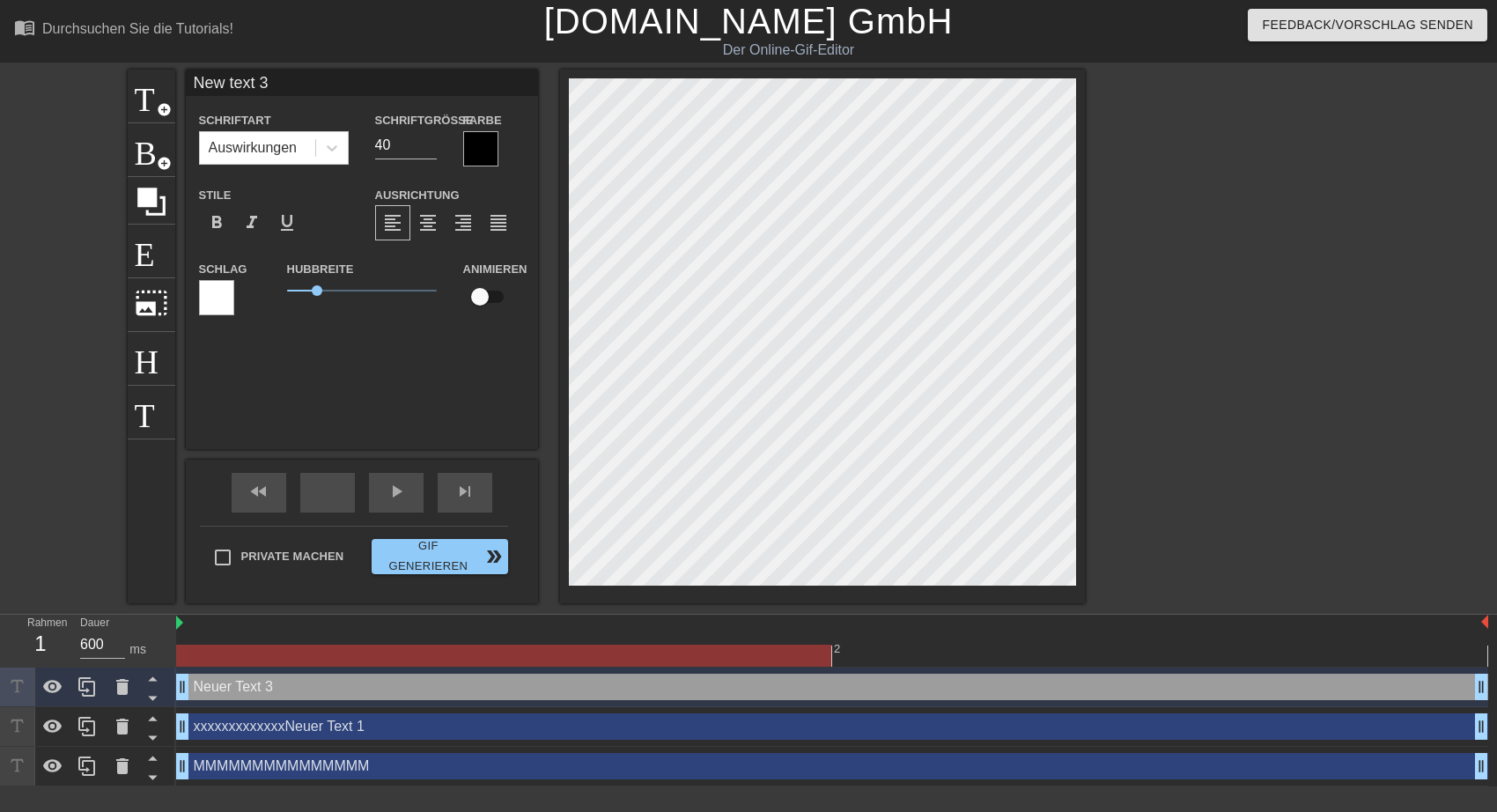
drag, startPoint x: 186, startPoint y: 77, endPoint x: 386, endPoint y: 107, distance: 202.2
click at [386, 107] on div "New text 3 Schriftart Auswirkungen Schriftgröße 40 Farbe Stile format_bold form…" at bounding box center [362, 200] width 352 height 262
drag, startPoint x: 266, startPoint y: 79, endPoint x: 282, endPoint y: 79, distance: 16.0
click at [282, 79] on input "W u L grüßßen Euch" at bounding box center [362, 82] width 352 height 26
click at [212, 85] on input "W u L grüßen Euch" at bounding box center [362, 82] width 352 height 26
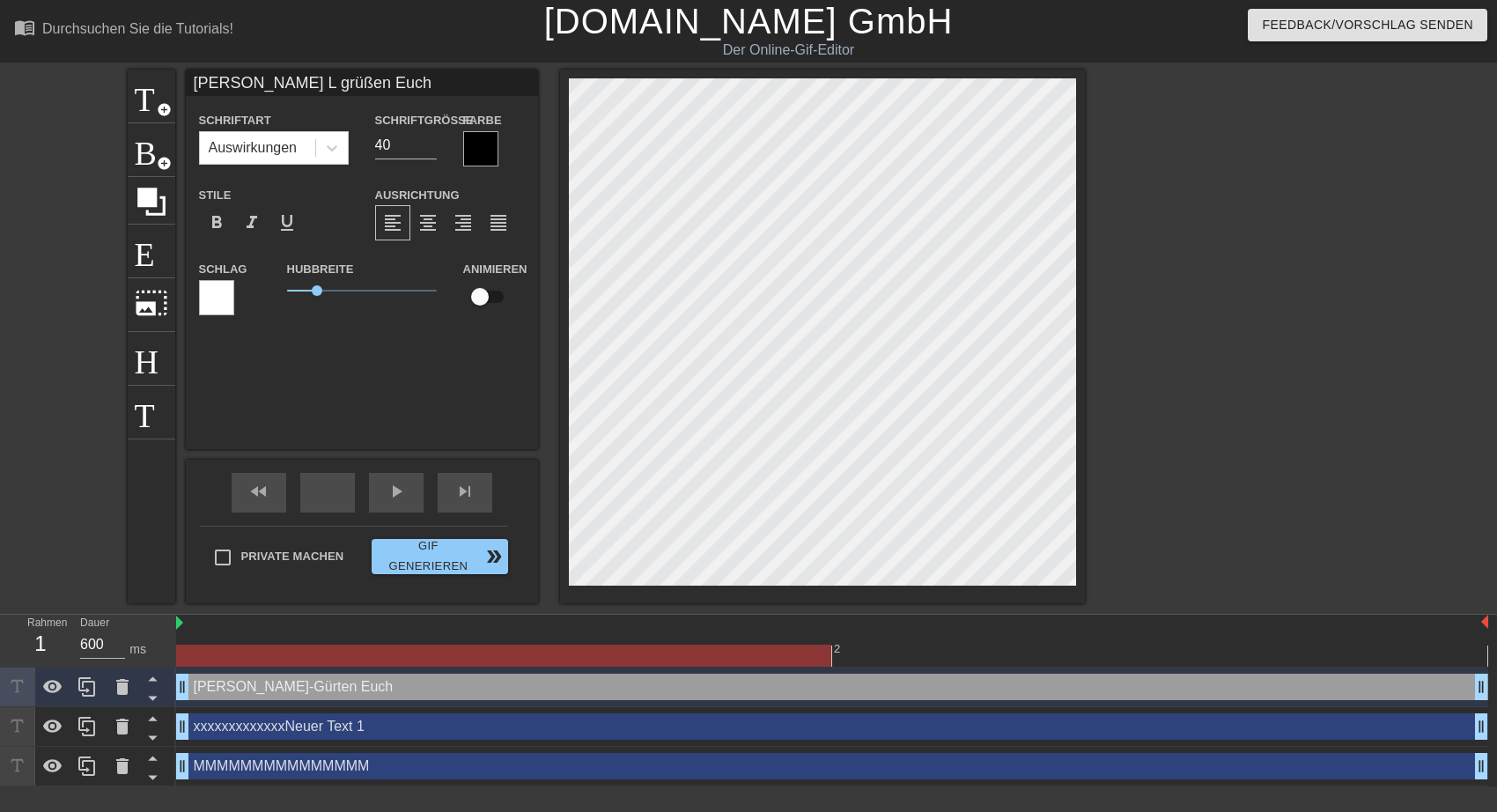
click at [220, 83] on input "[PERSON_NAME] L grüßen Euch" at bounding box center [362, 82] width 352 height 26
click at [325, 76] on input "WuL grüßen Euch" at bounding box center [362, 82] width 352 height 26
type input "WuL grüßen Euch zum Wochenbeginn"
click at [427, 146] on input "39" at bounding box center [406, 145] width 62 height 28
click at [427, 146] on input "38" at bounding box center [406, 145] width 62 height 28
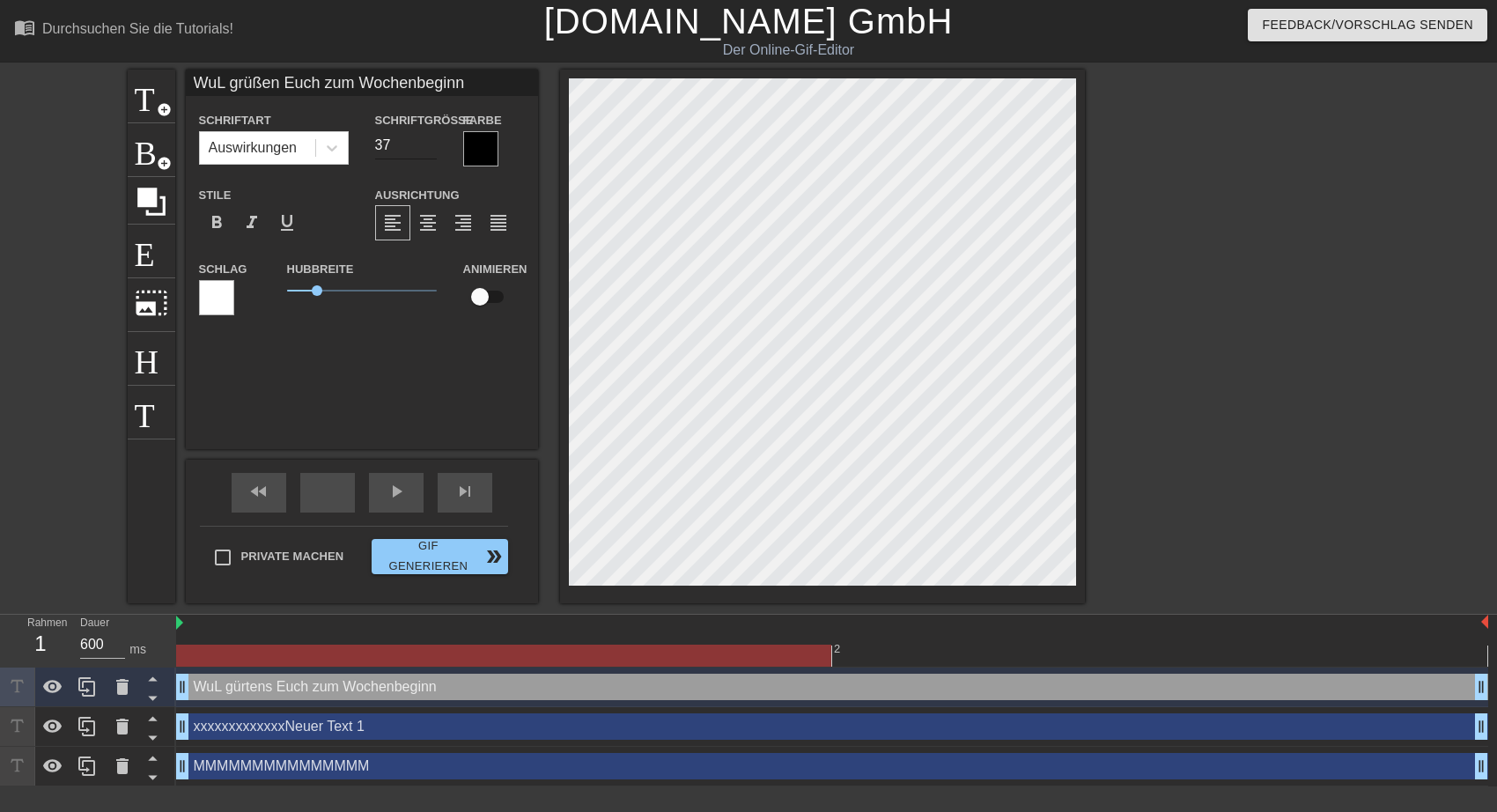
click at [427, 146] on input "37" at bounding box center [406, 145] width 62 height 28
click at [427, 146] on input "36" at bounding box center [406, 145] width 62 height 28
click at [425, 146] on input "35" at bounding box center [406, 145] width 62 height 28
click at [424, 147] on input "34" at bounding box center [406, 145] width 62 height 28
click at [424, 149] on input "33" at bounding box center [406, 145] width 62 height 28
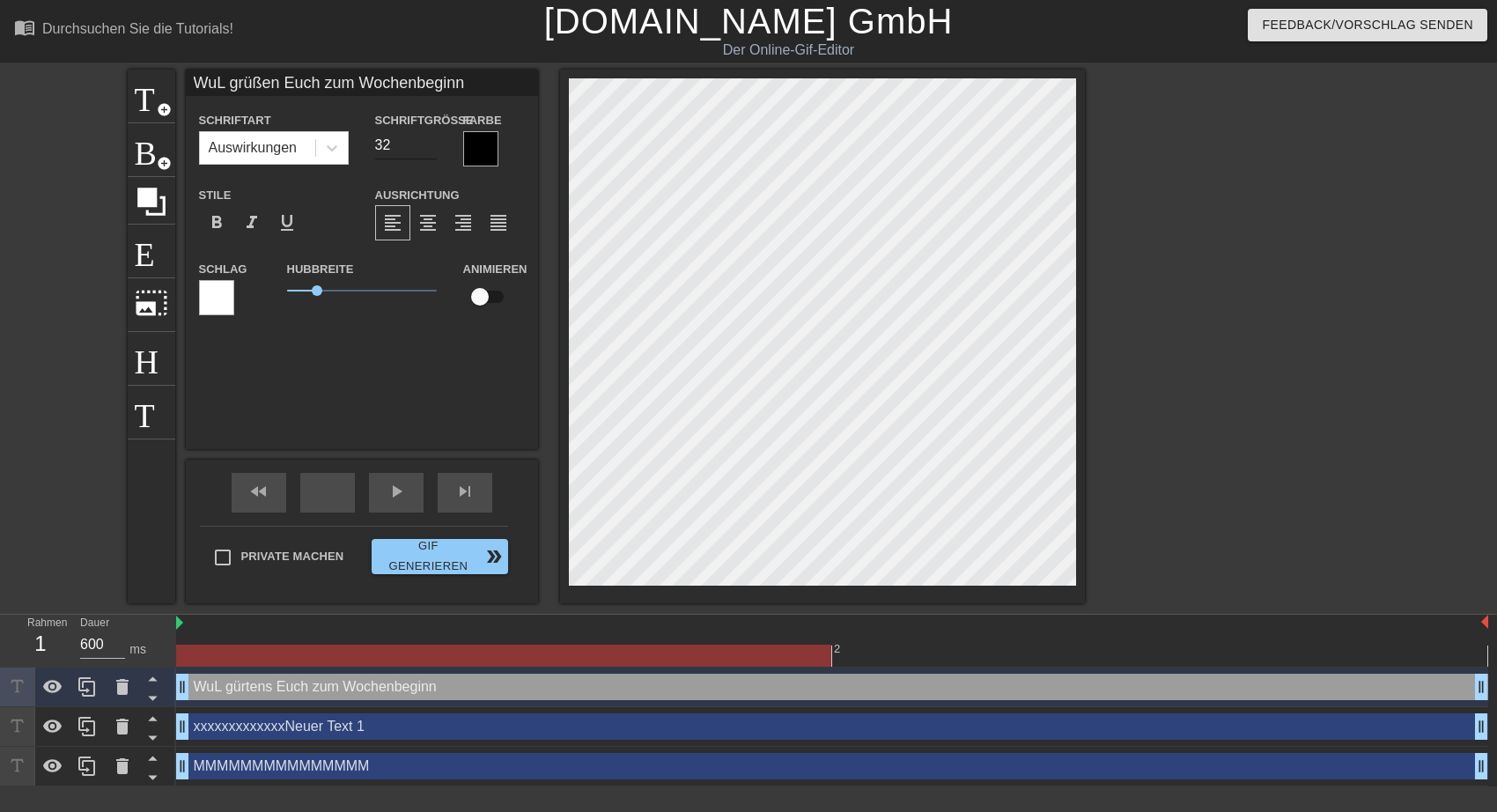
click at [424, 149] on input "32" at bounding box center [406, 145] width 62 height 28
click at [424, 149] on input "31" at bounding box center [406, 145] width 62 height 28
click at [424, 149] on input "30" at bounding box center [406, 145] width 62 height 28
type input "29"
click at [424, 149] on input "29" at bounding box center [406, 145] width 62 height 28
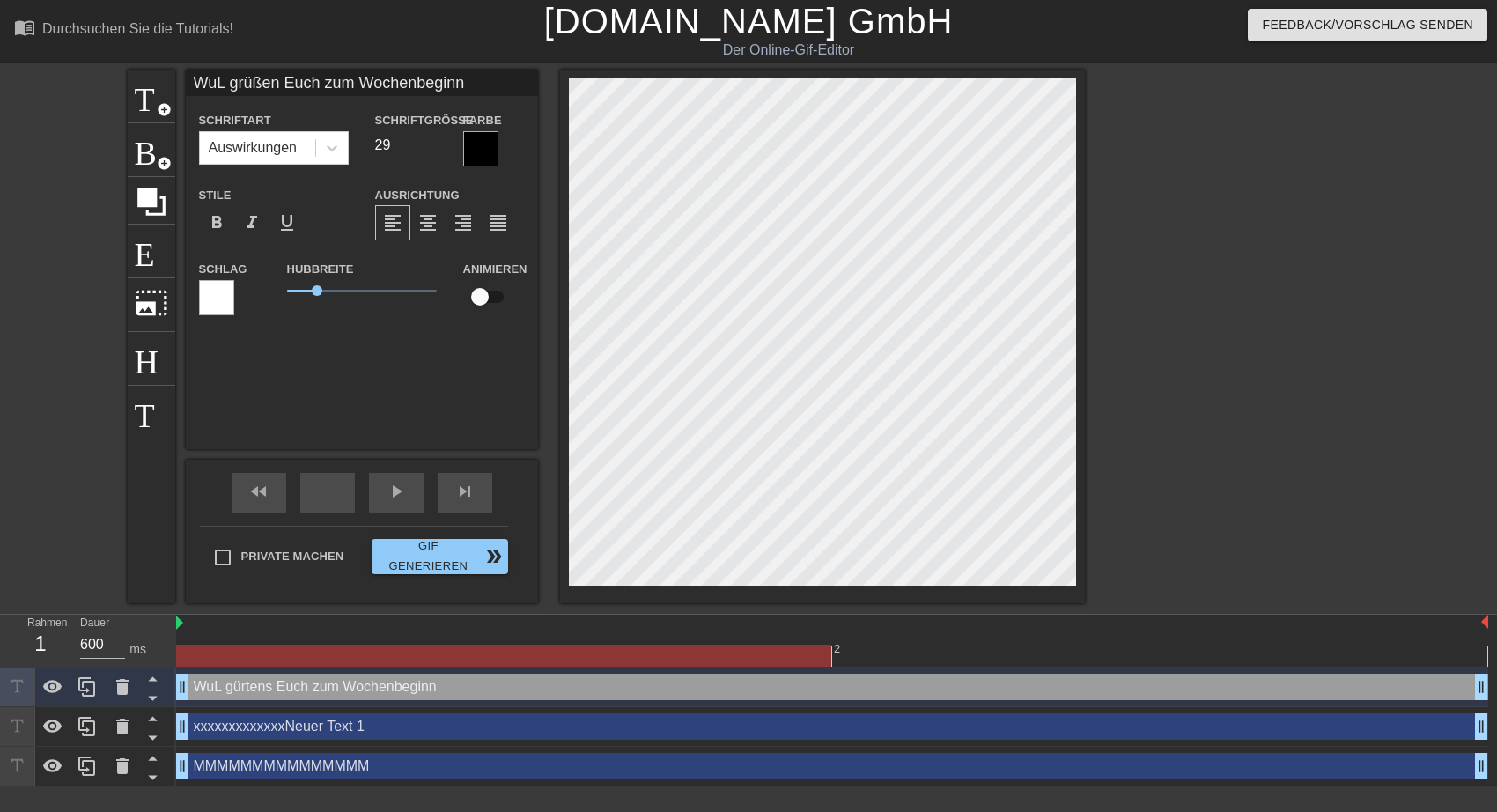
type input "WuL grüßen Euch zum Wochenbeginn"
click at [474, 149] on div at bounding box center [480, 149] width 36 height 36
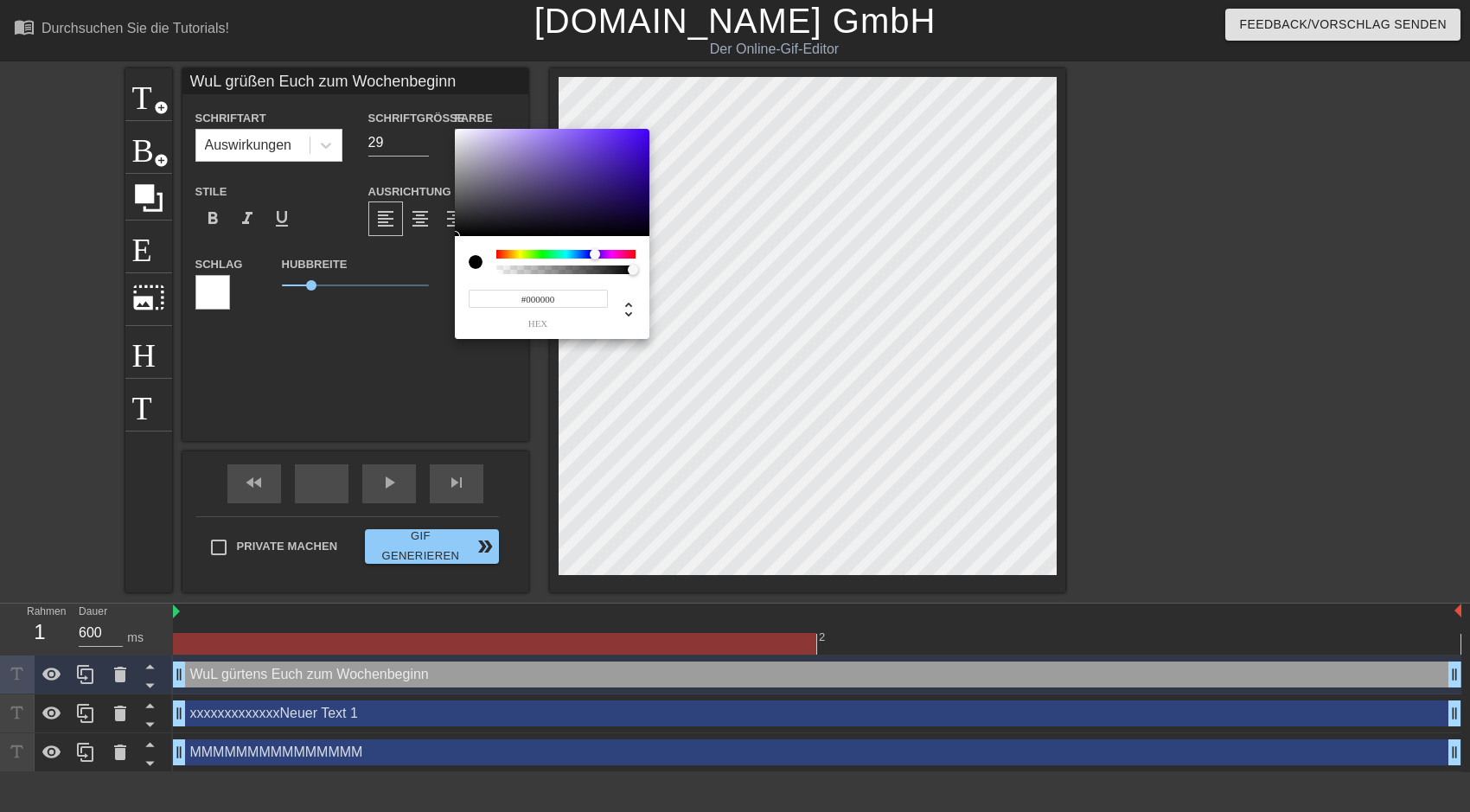
click at [595, 253] on div at bounding box center [566, 254] width 140 height 9
click at [597, 255] on div at bounding box center [598, 254] width 11 height 11
click at [602, 253] on div at bounding box center [598, 254] width 11 height 11
type input "#900EF4"
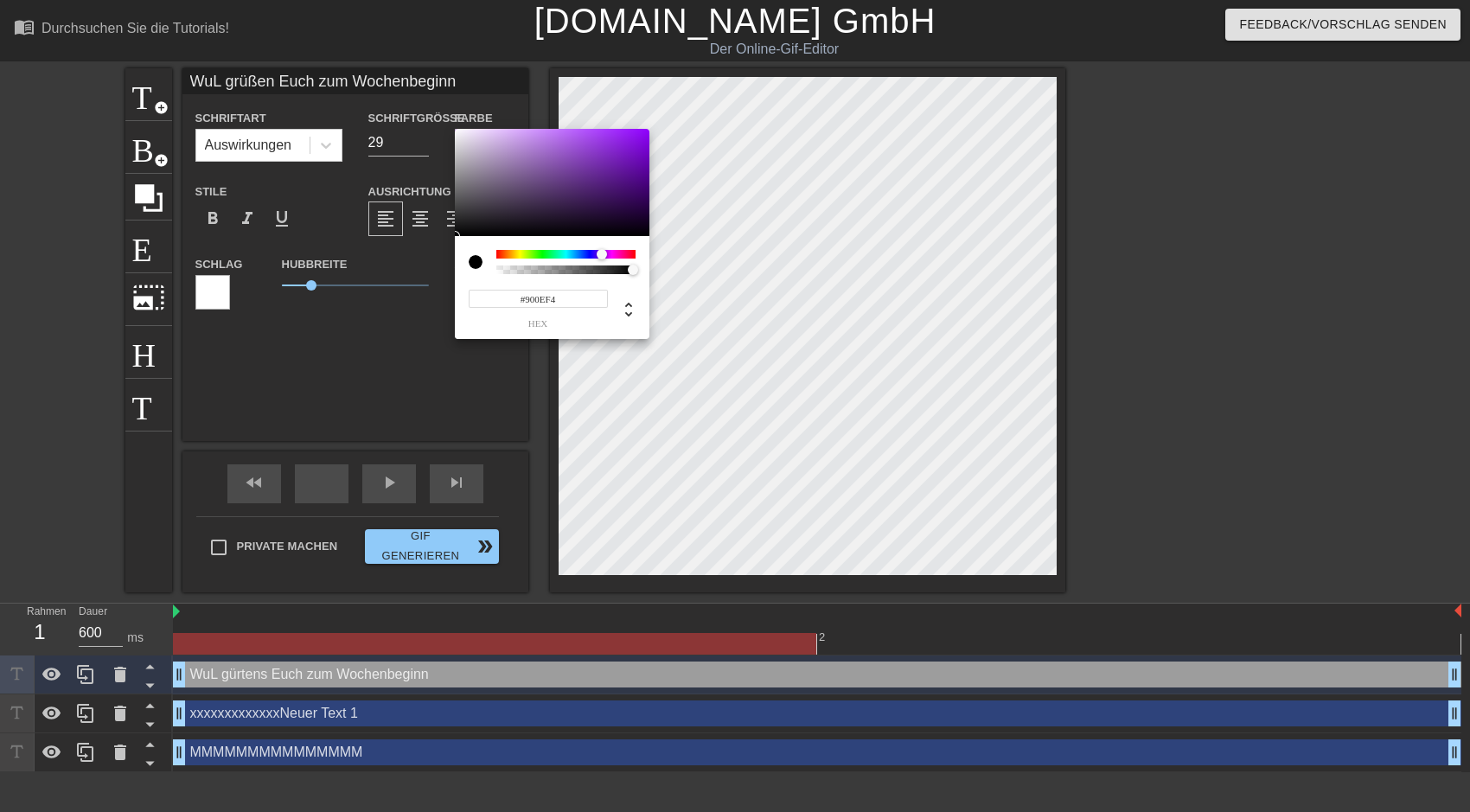
click at [638, 133] on div at bounding box center [551, 183] width 194 height 107
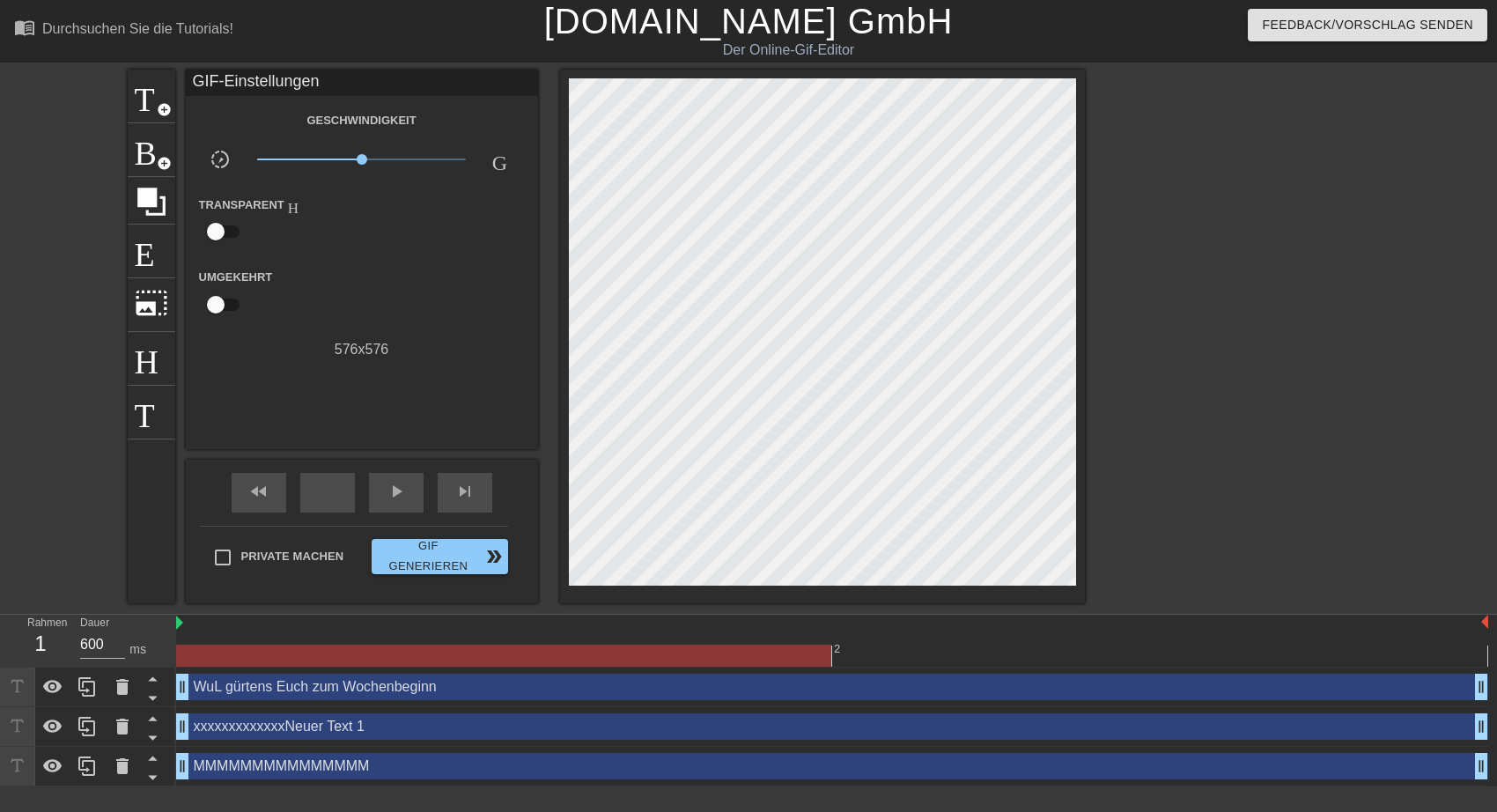
drag, startPoint x: 315, startPoint y: 291, endPoint x: 276, endPoint y: 291, distance: 39.0
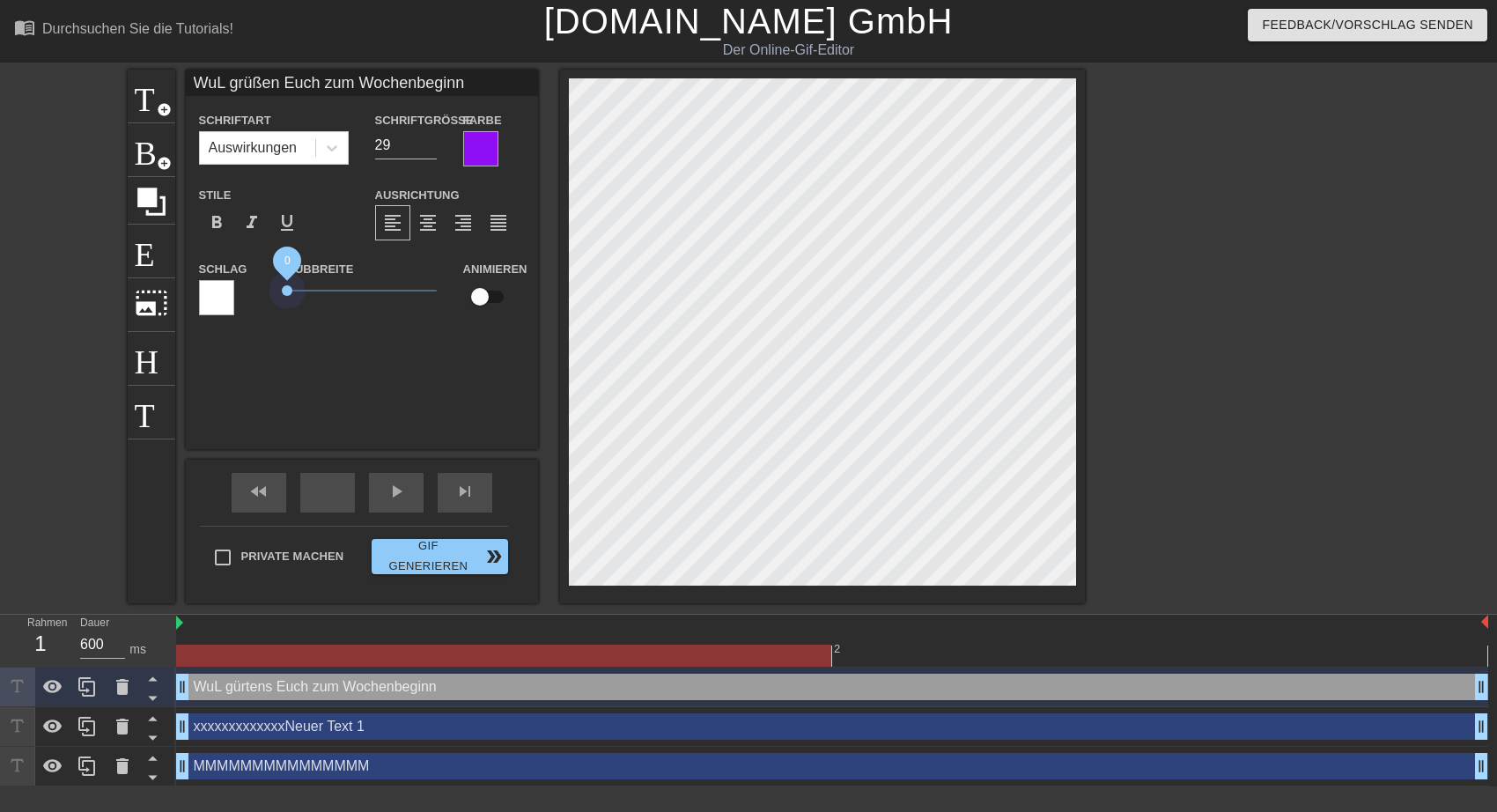
drag, startPoint x: 318, startPoint y: 290, endPoint x: 258, endPoint y: 289, distance: 60.0
click at [258, 289] on div "Schlag Hubbreite 0 Animieren" at bounding box center [362, 294] width 352 height 73
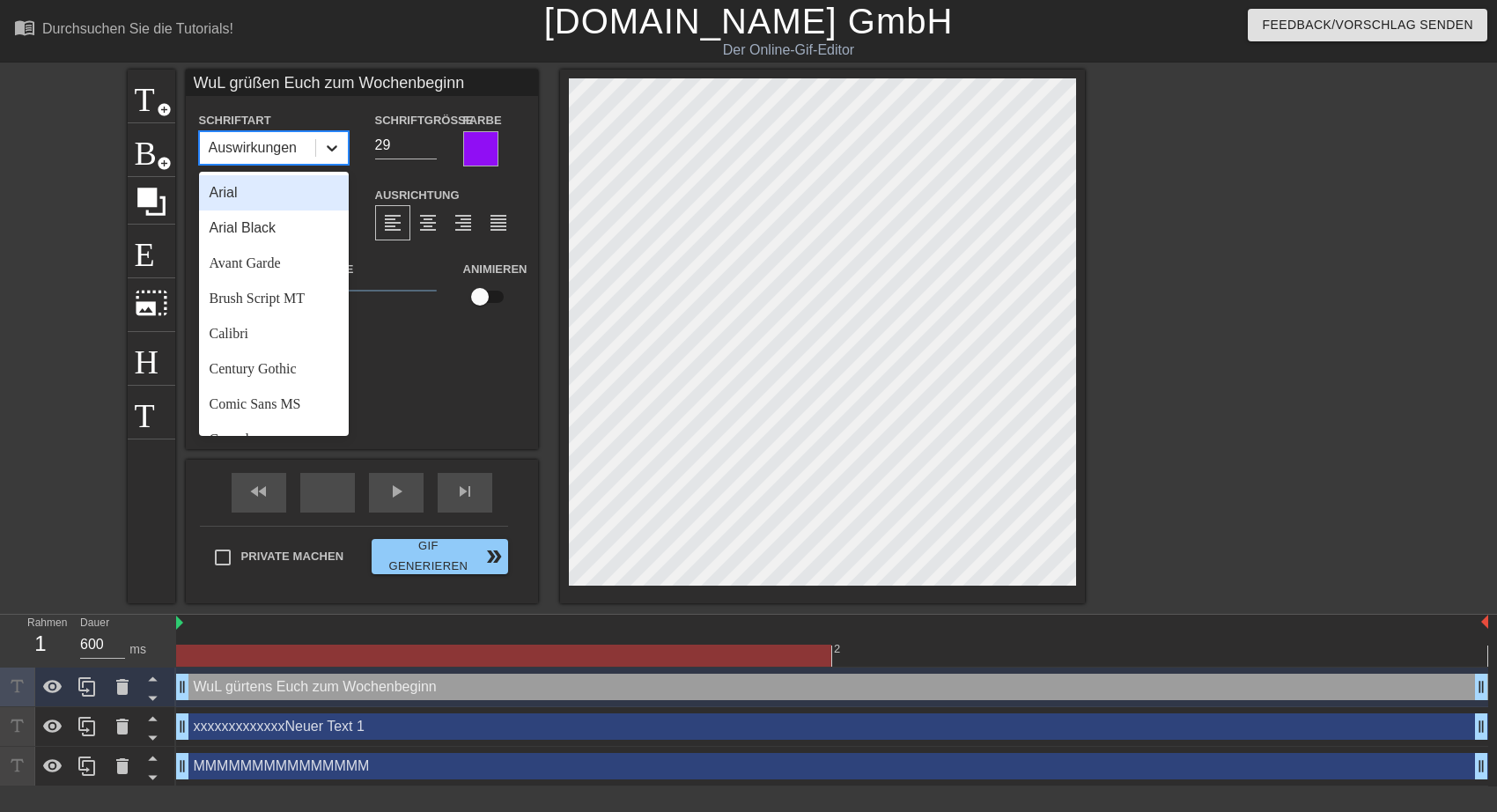
click at [331, 147] on icon at bounding box center [331, 148] width 17 height 17
click at [241, 199] on div "Arial" at bounding box center [274, 192] width 150 height 36
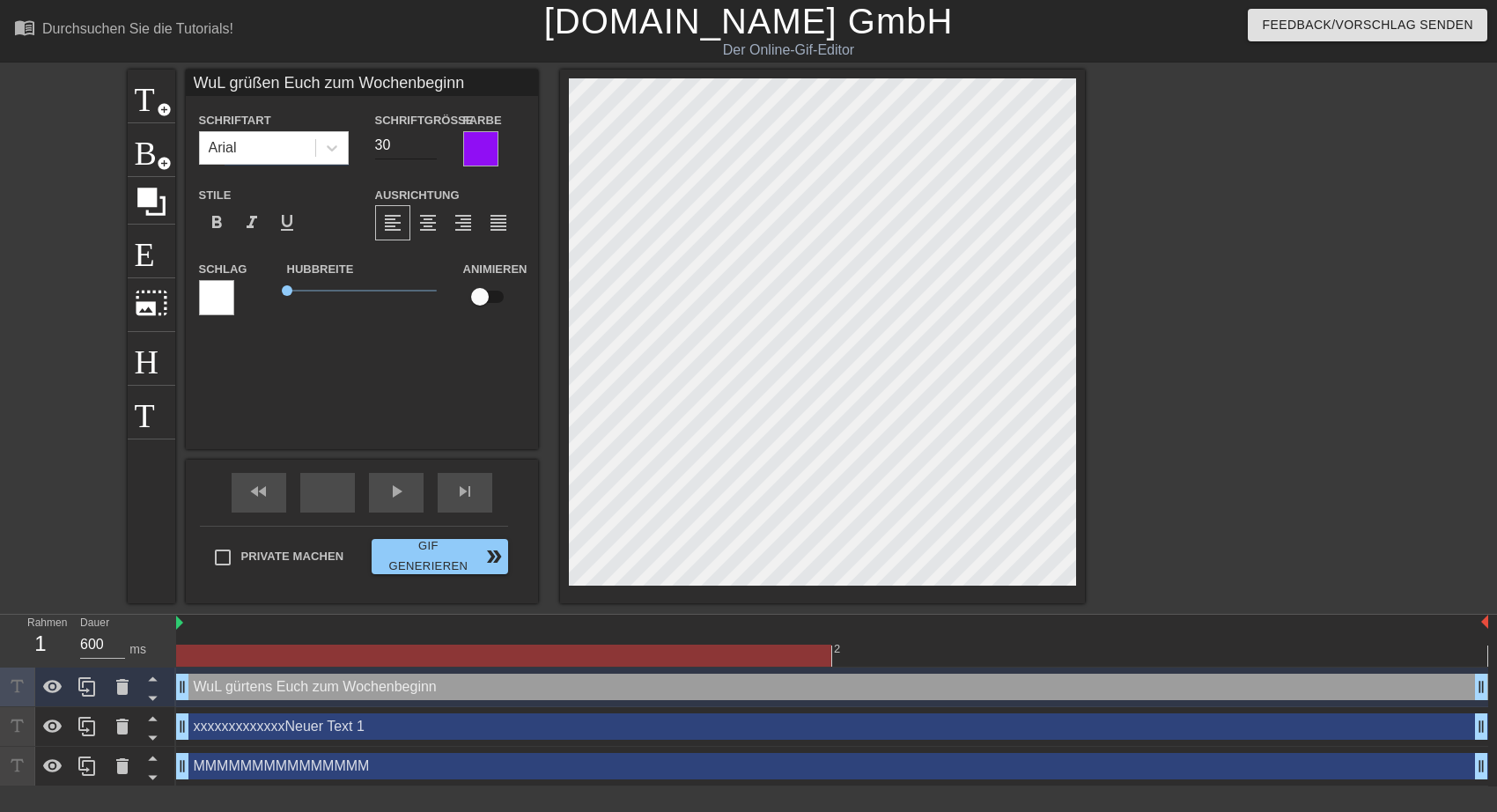
type input "30"
click at [426, 139] on input "30" at bounding box center [406, 145] width 62 height 28
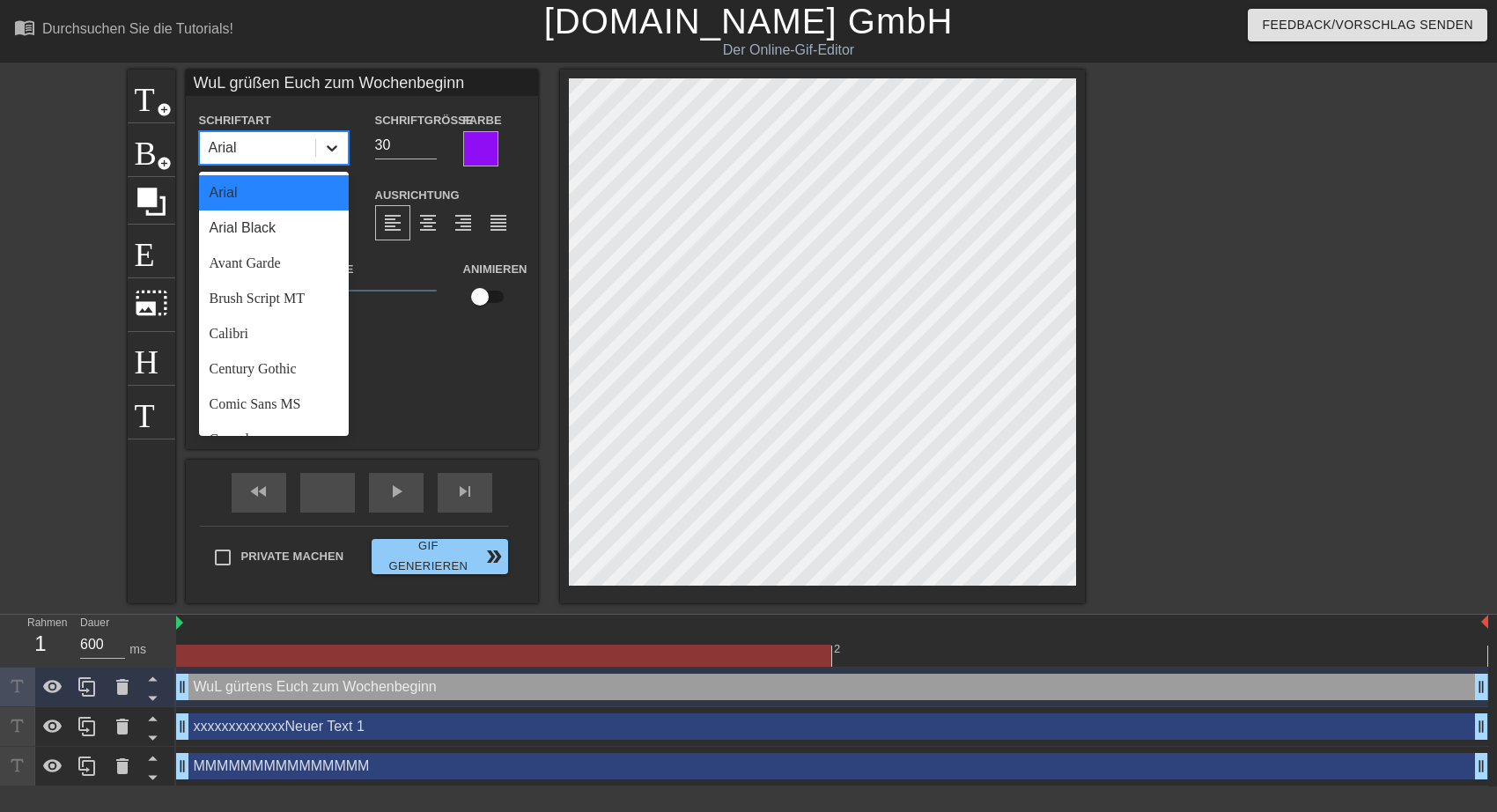
click at [330, 147] on icon at bounding box center [331, 148] width 17 height 17
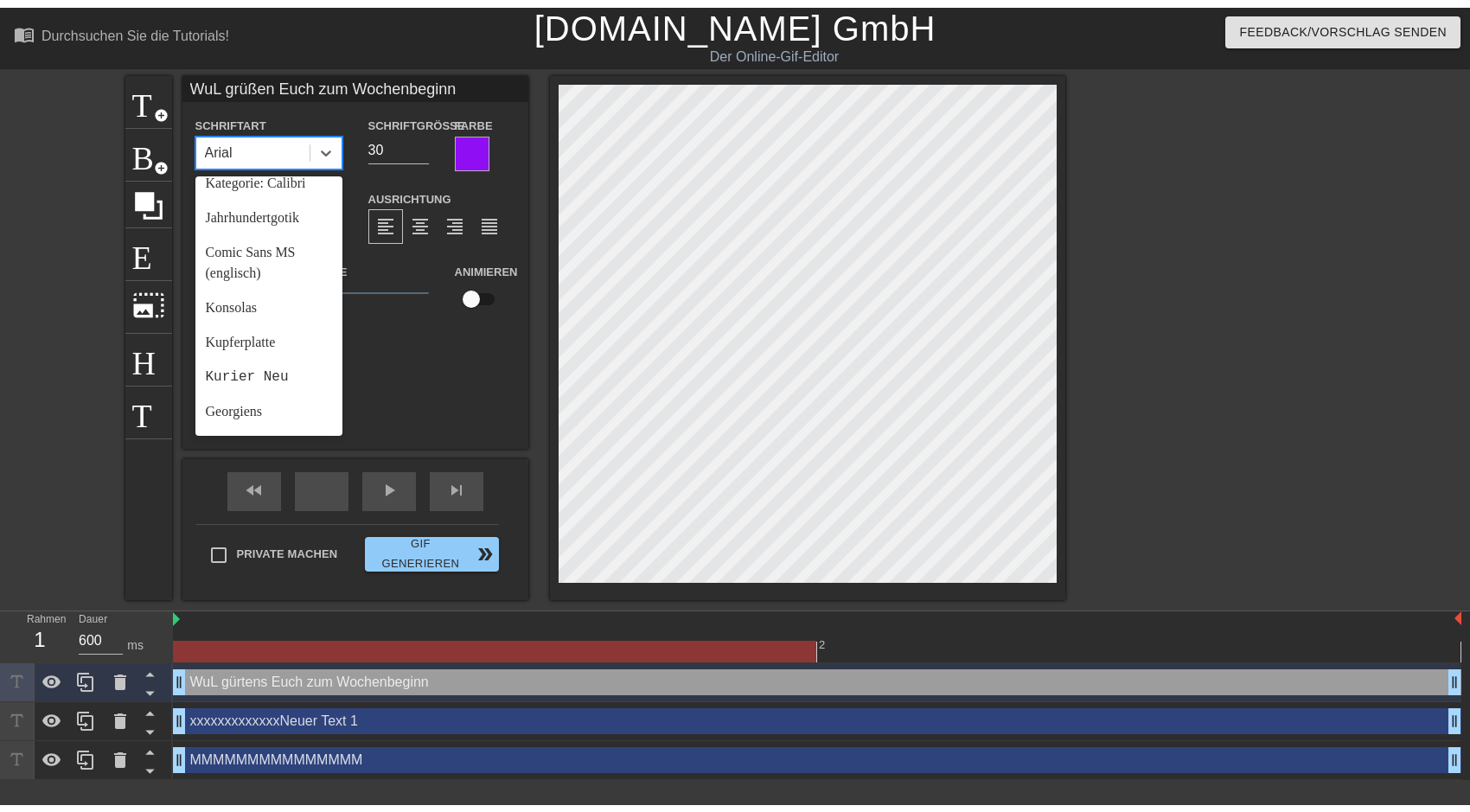
scroll to position [230, 0]
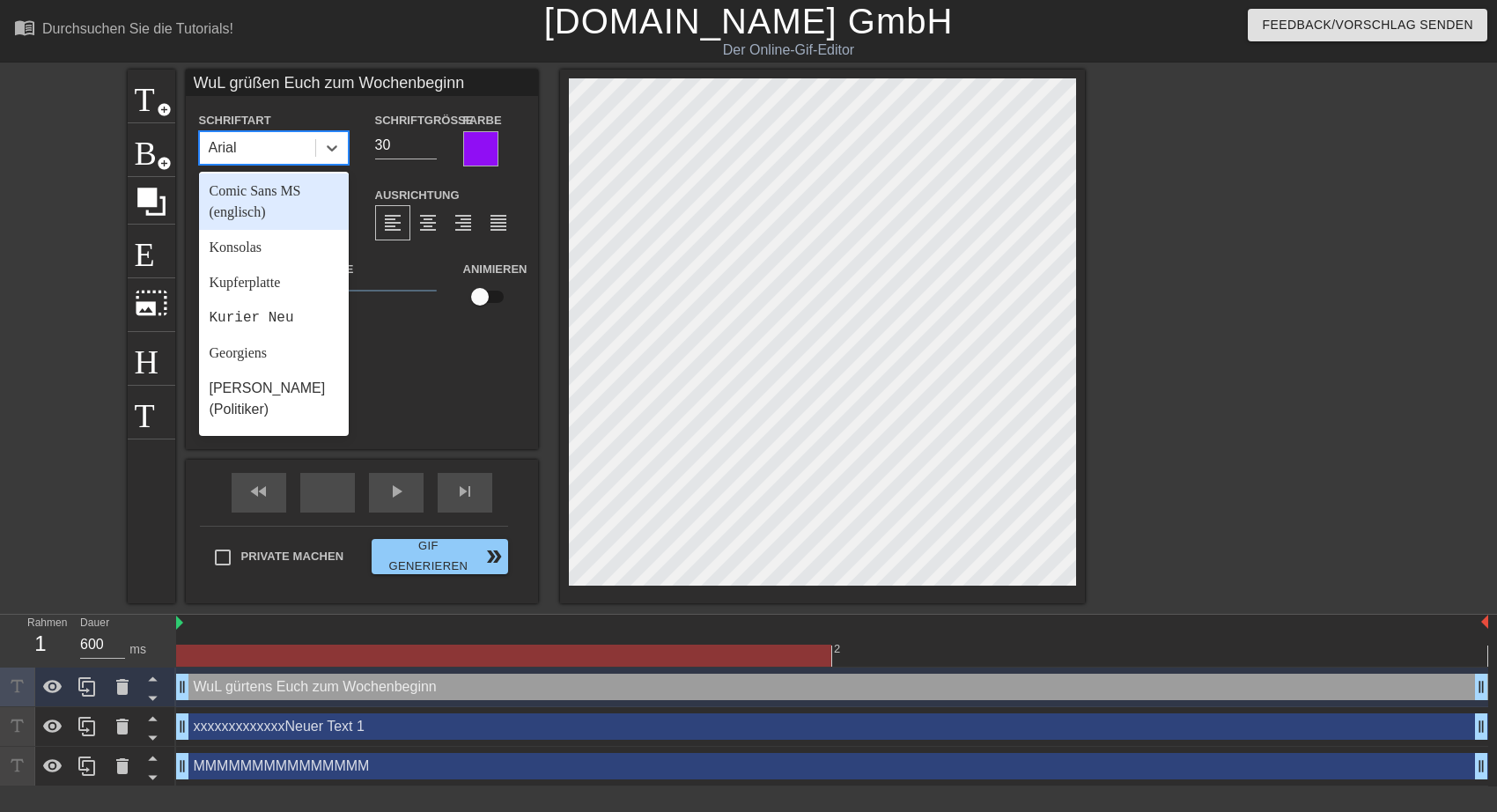
click at [255, 193] on div "Comic Sans MS (englisch)" at bounding box center [274, 201] width 150 height 57
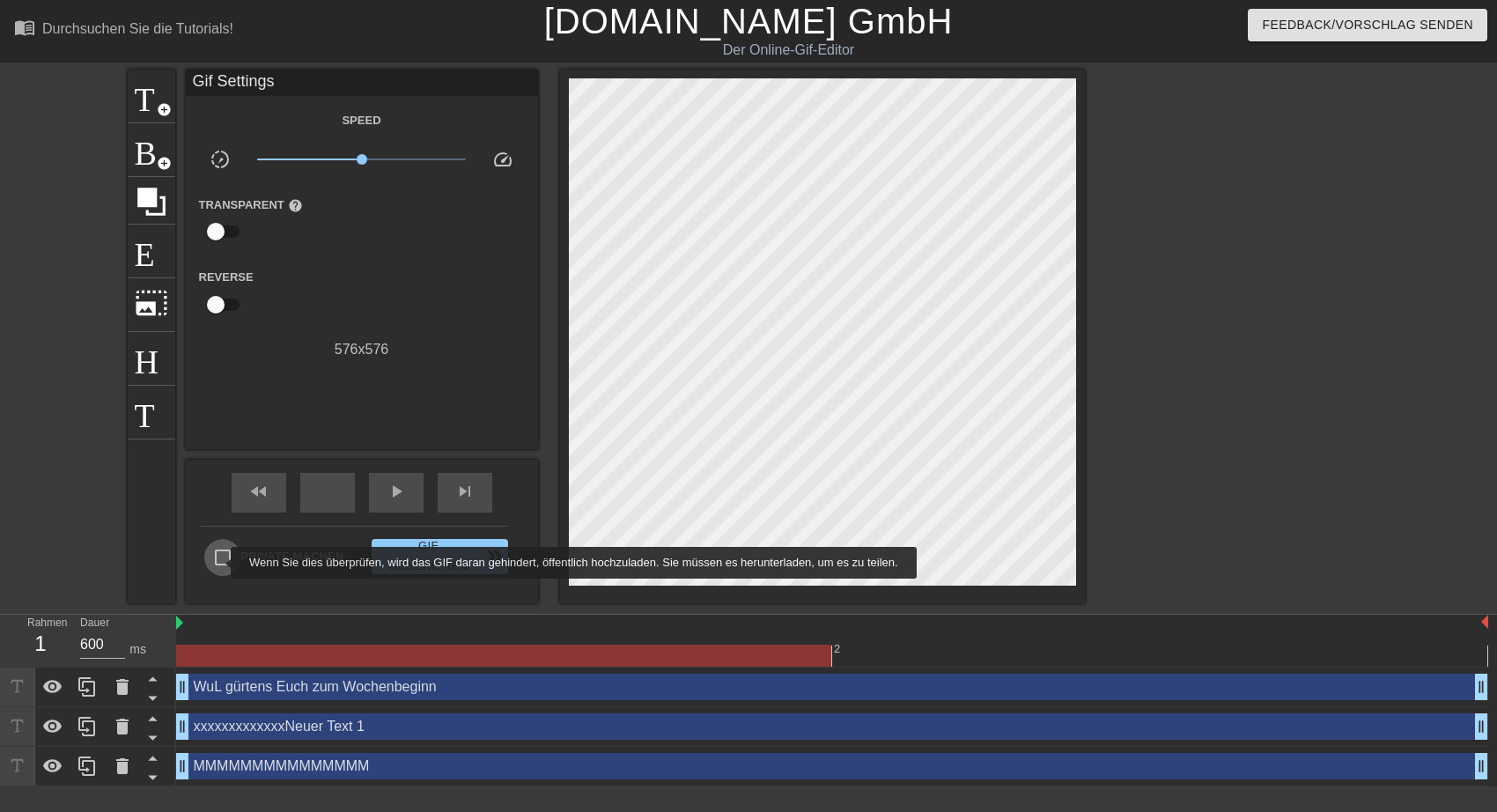
click at [220, 562] on input "Private machen" at bounding box center [222, 557] width 37 height 37
checkbox input "true"
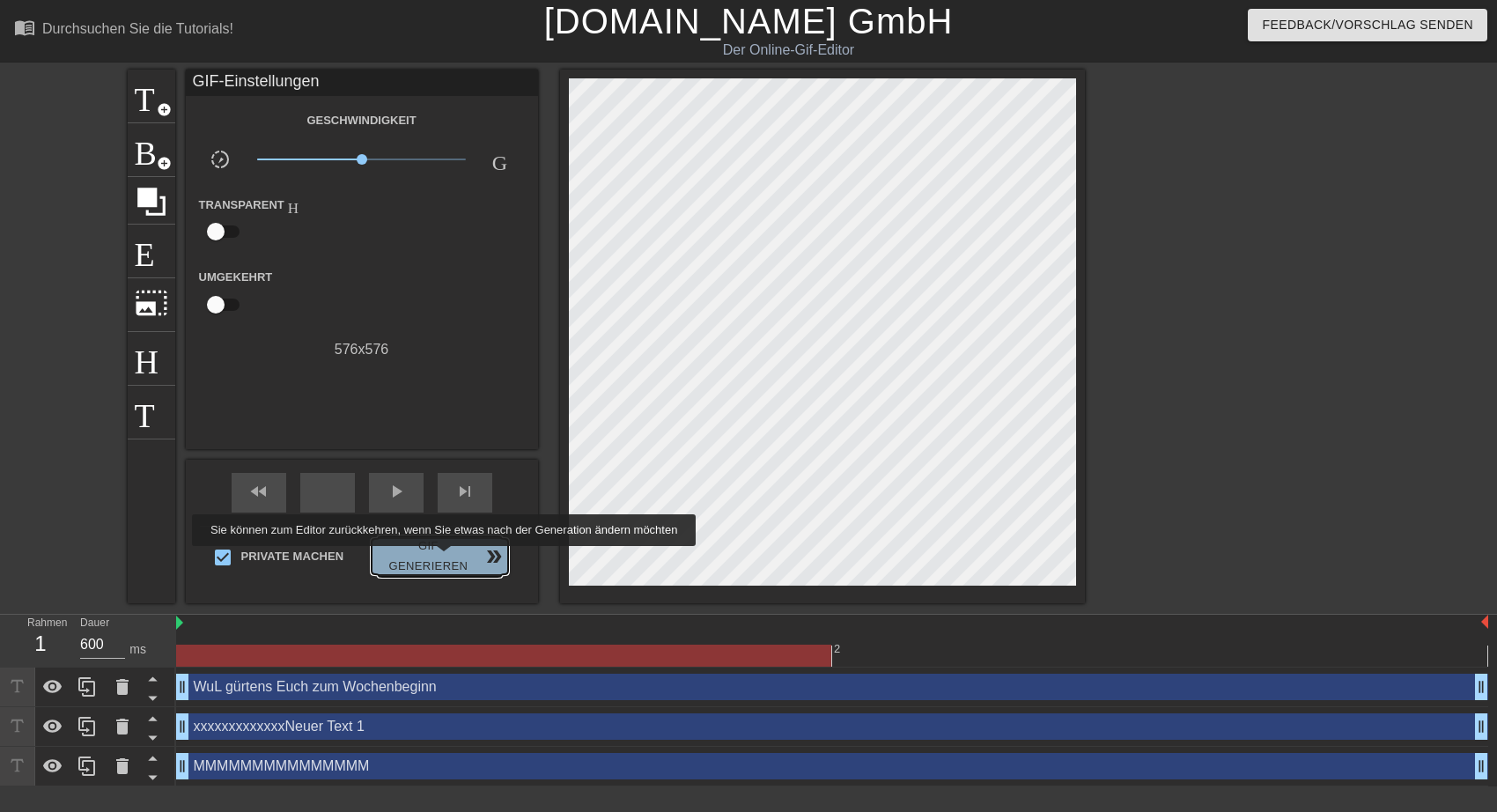
click at [440, 558] on span "Gif generieren double_arrow" at bounding box center [439, 556] width 121 height 40
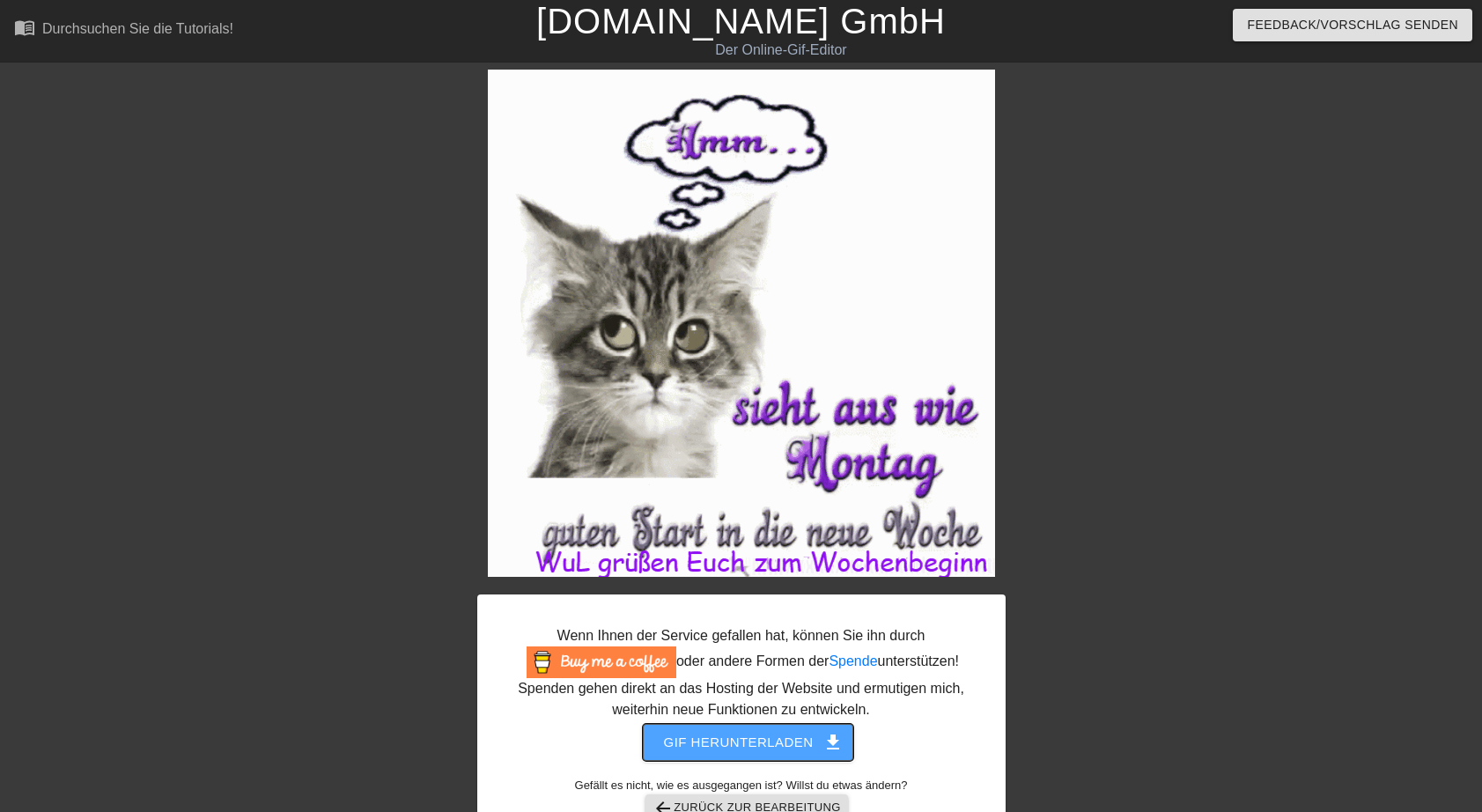
click at [781, 738] on span "Gif herunterladen get_app" at bounding box center [747, 742] width 169 height 23
